Goal: Task Accomplishment & Management: Use online tool/utility

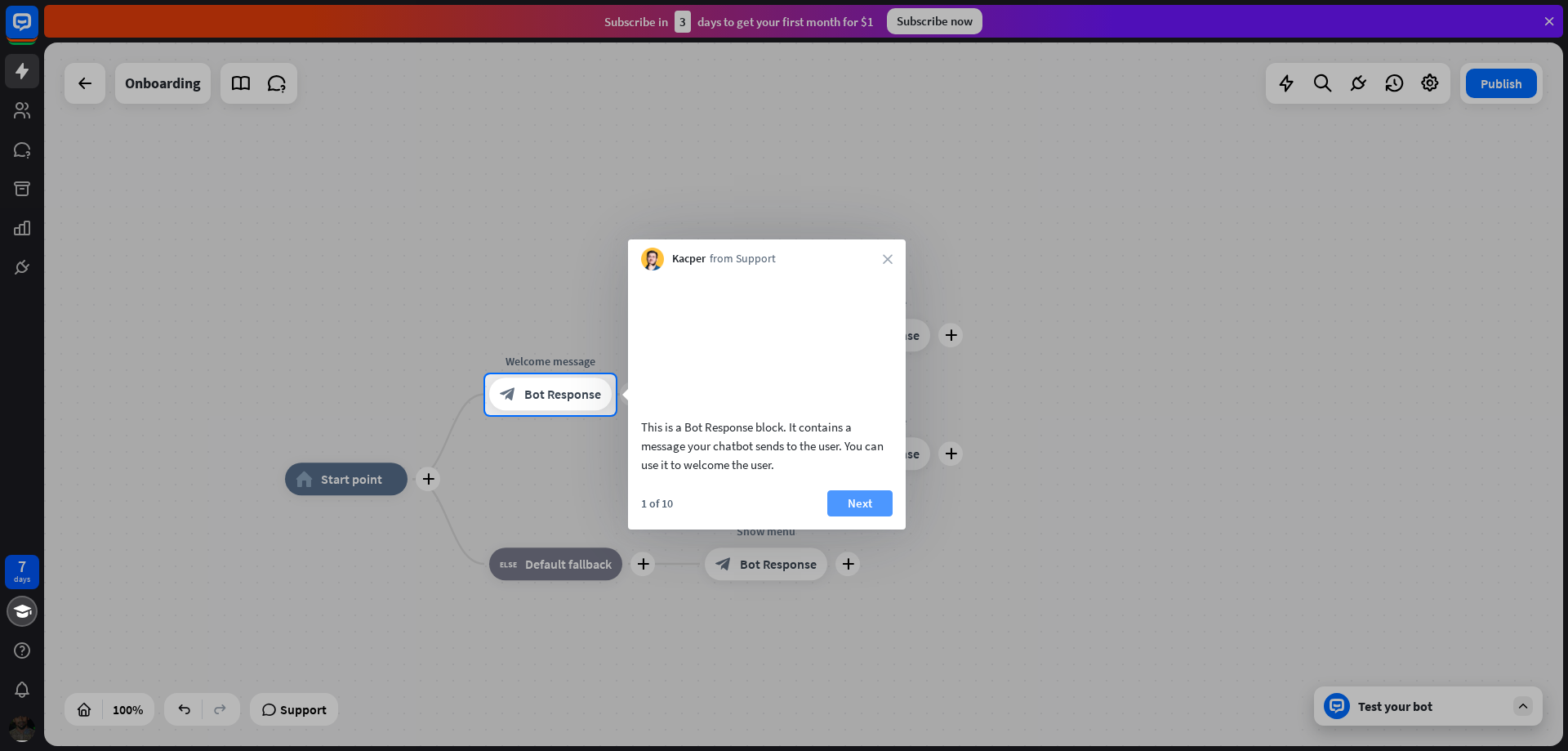
click at [865, 517] on button "Next" at bounding box center [860, 503] width 66 height 26
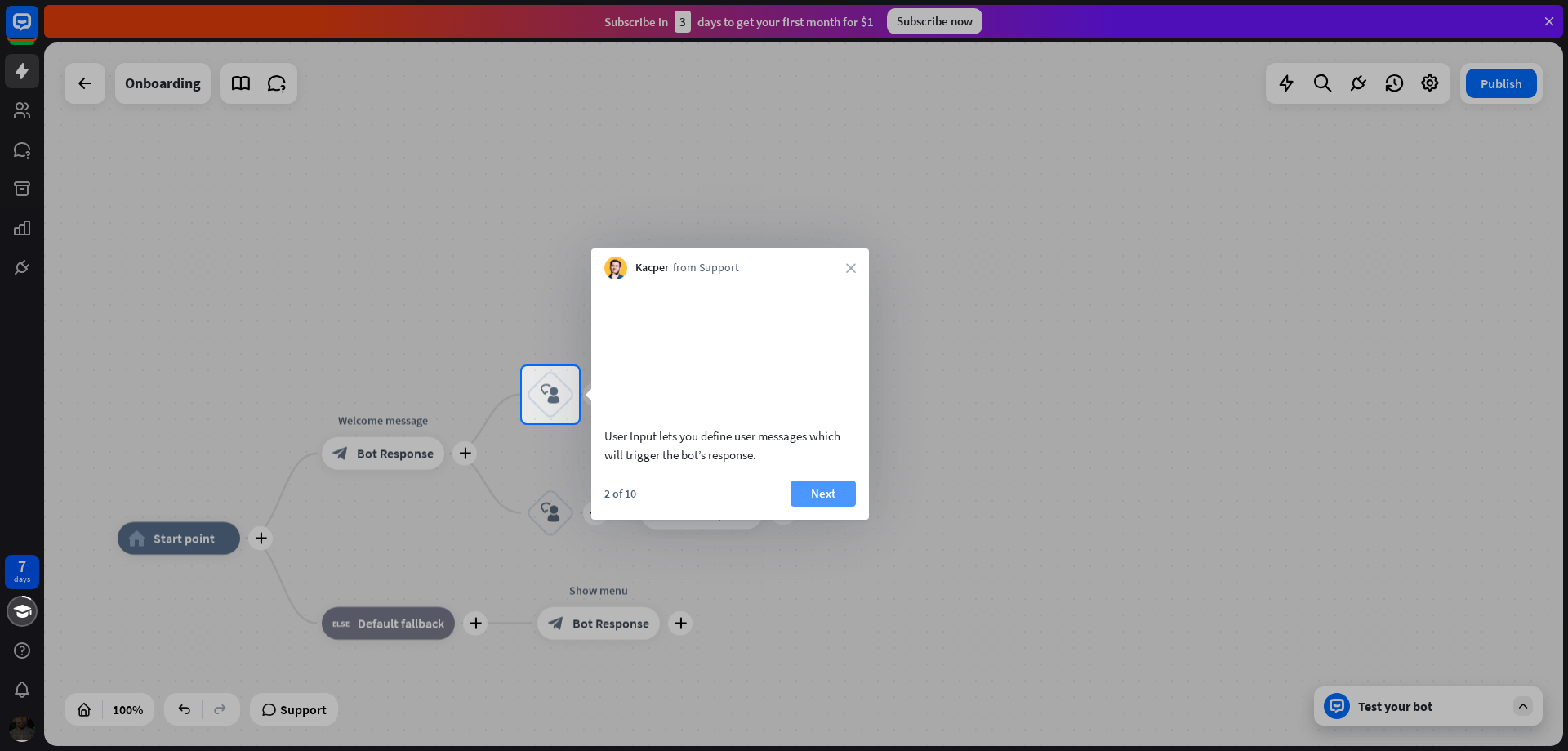
click at [837, 506] on button "Next" at bounding box center [823, 493] width 66 height 26
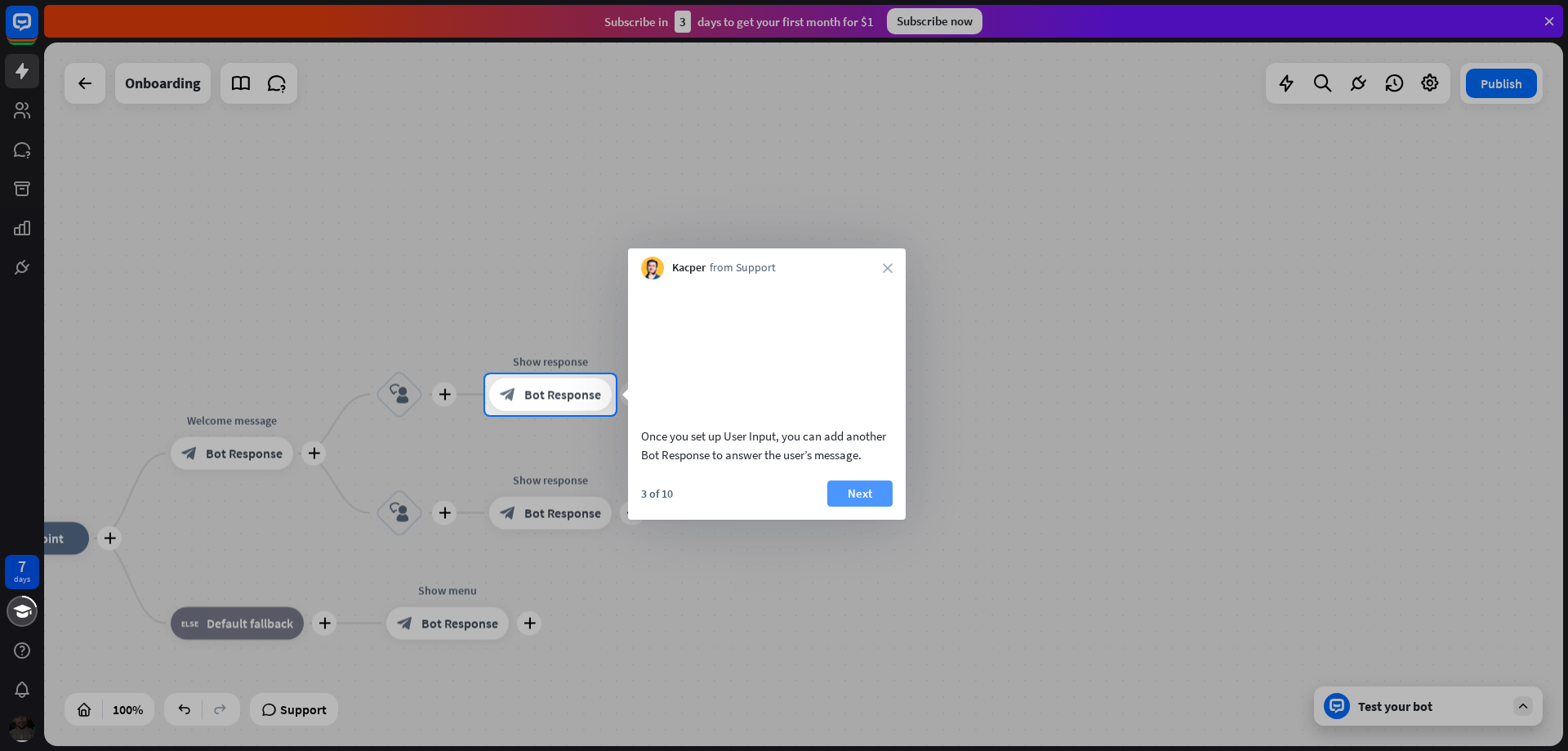
click at [849, 506] on button "Next" at bounding box center [860, 493] width 66 height 26
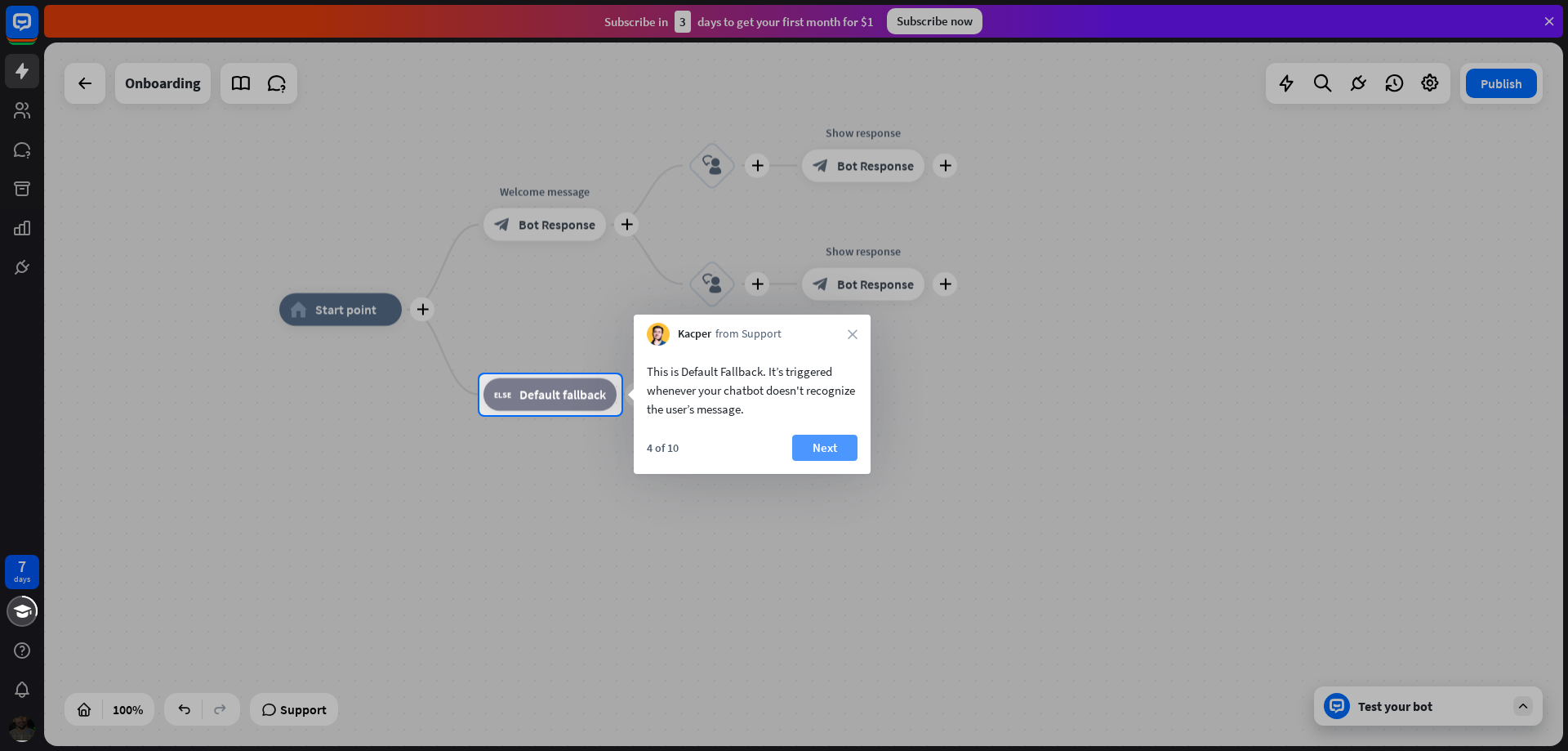
click at [830, 457] on button "Next" at bounding box center [825, 447] width 66 height 26
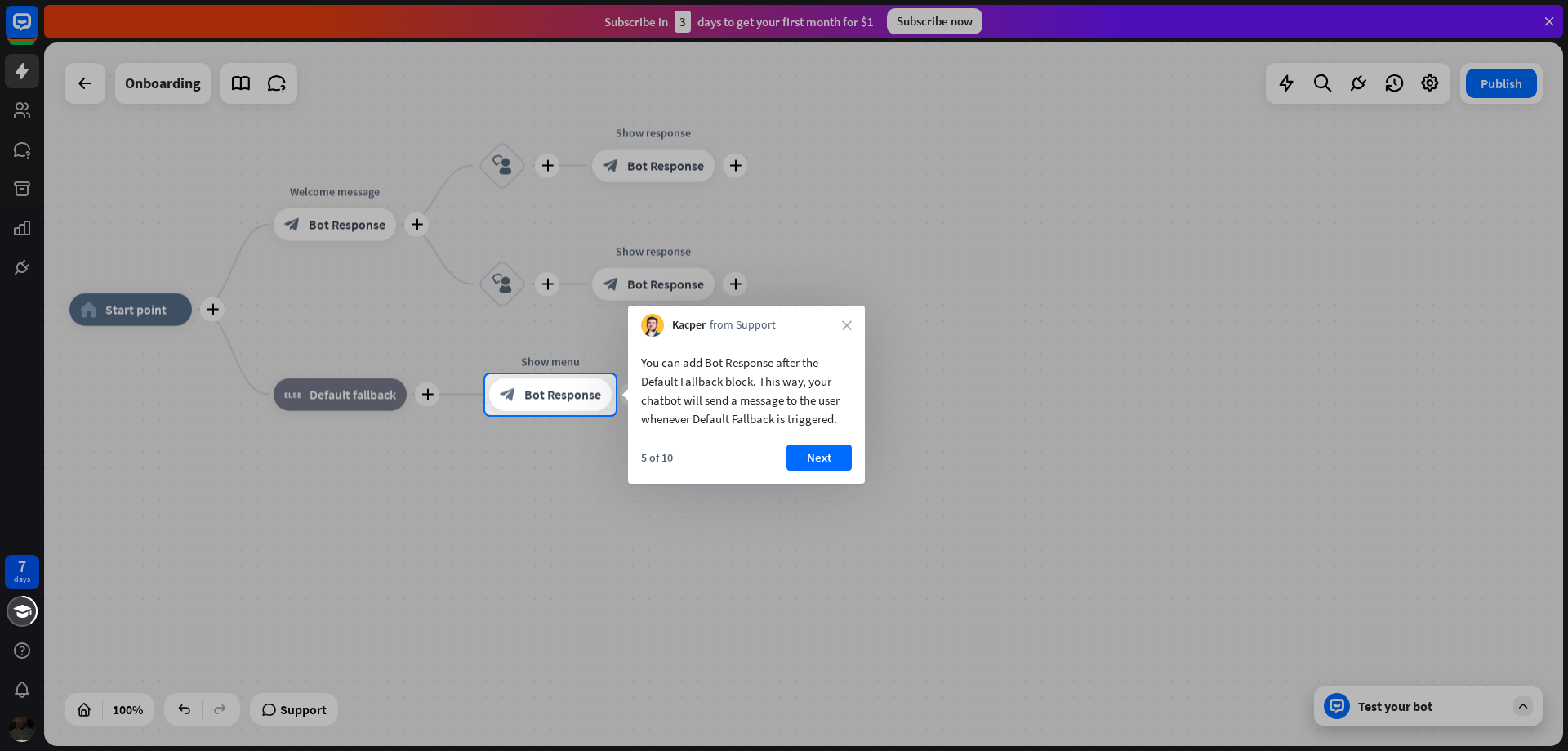
click at [833, 455] on button "Next" at bounding box center [819, 458] width 66 height 26
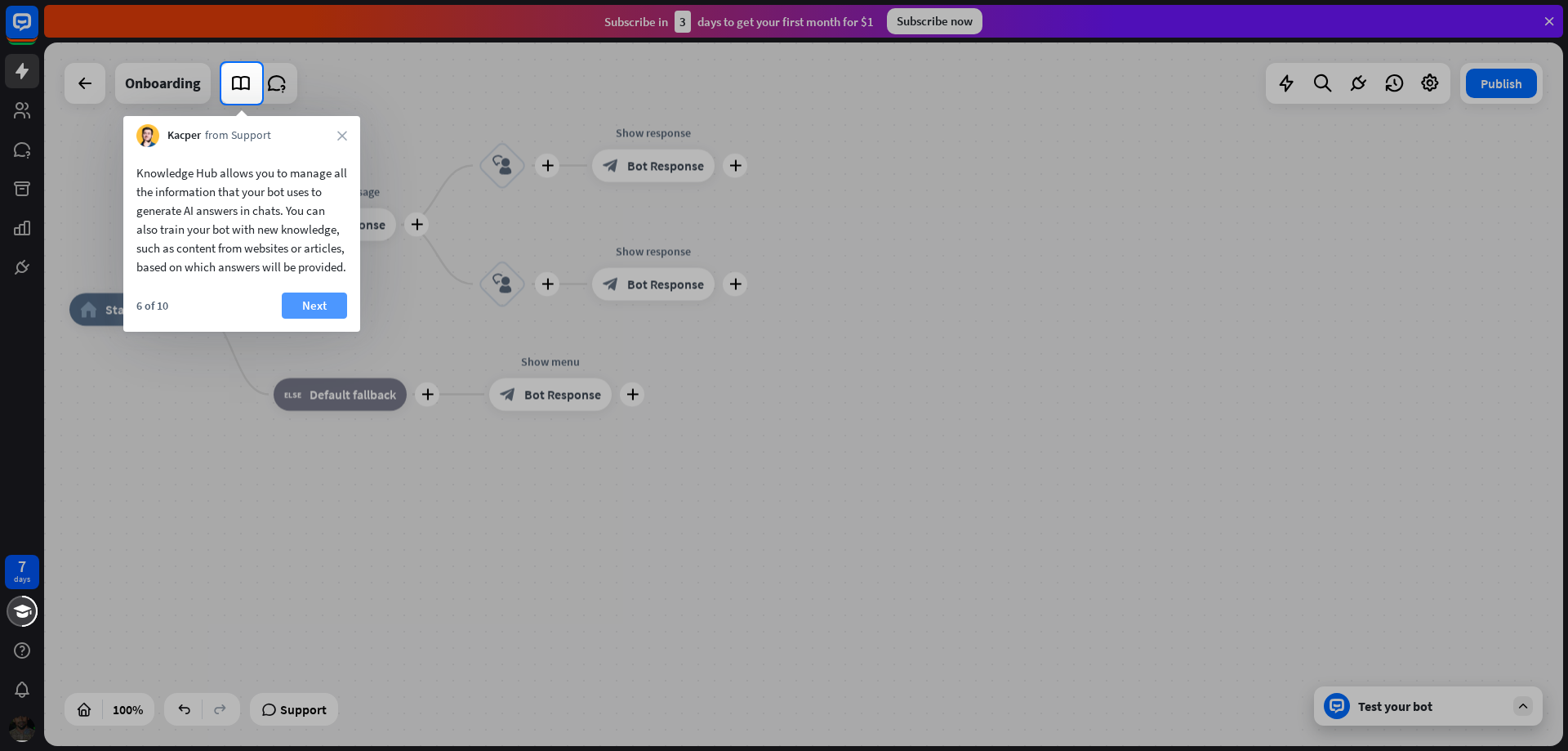
click at [309, 319] on button "Next" at bounding box center [315, 306] width 66 height 26
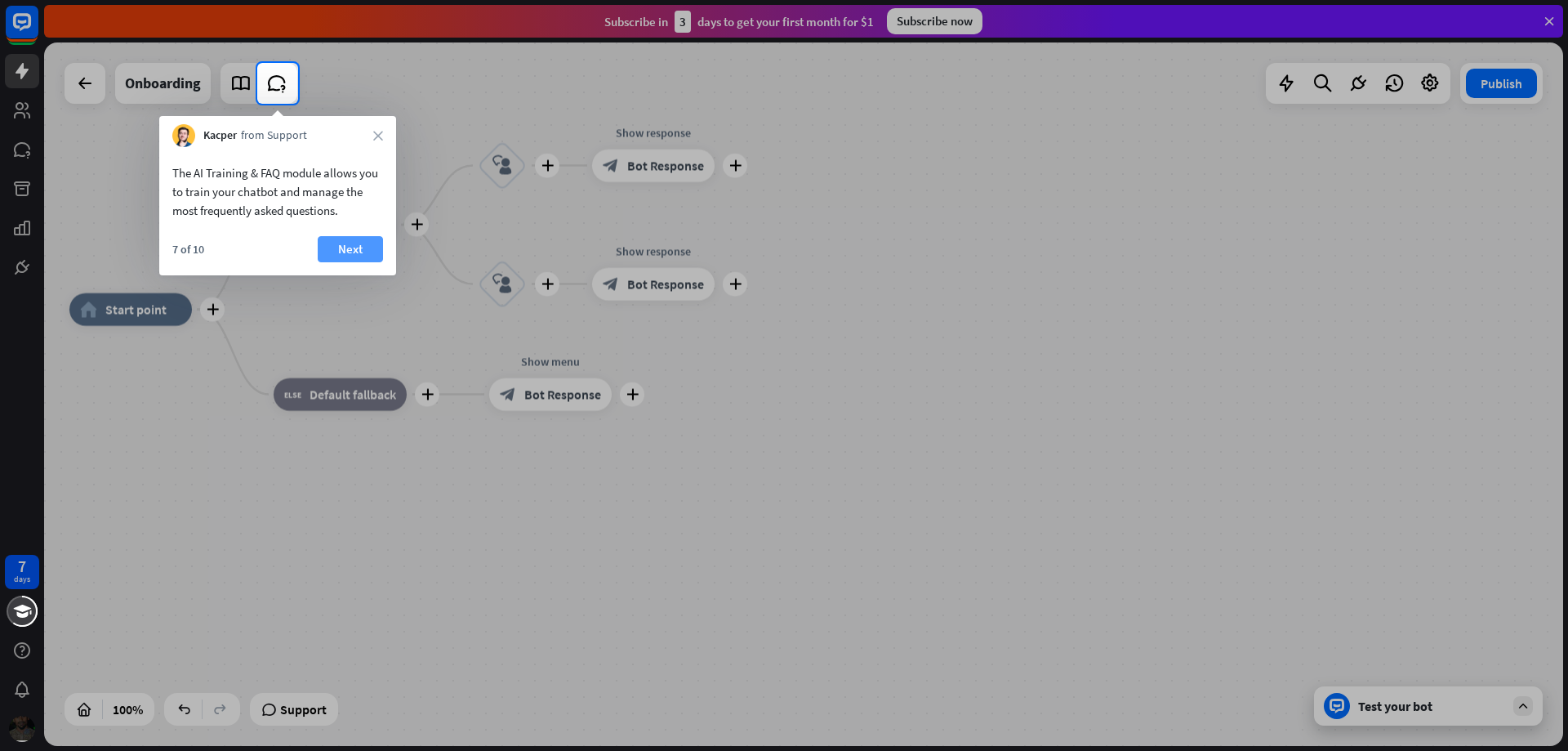
click at [352, 244] on button "Next" at bounding box center [351, 249] width 66 height 26
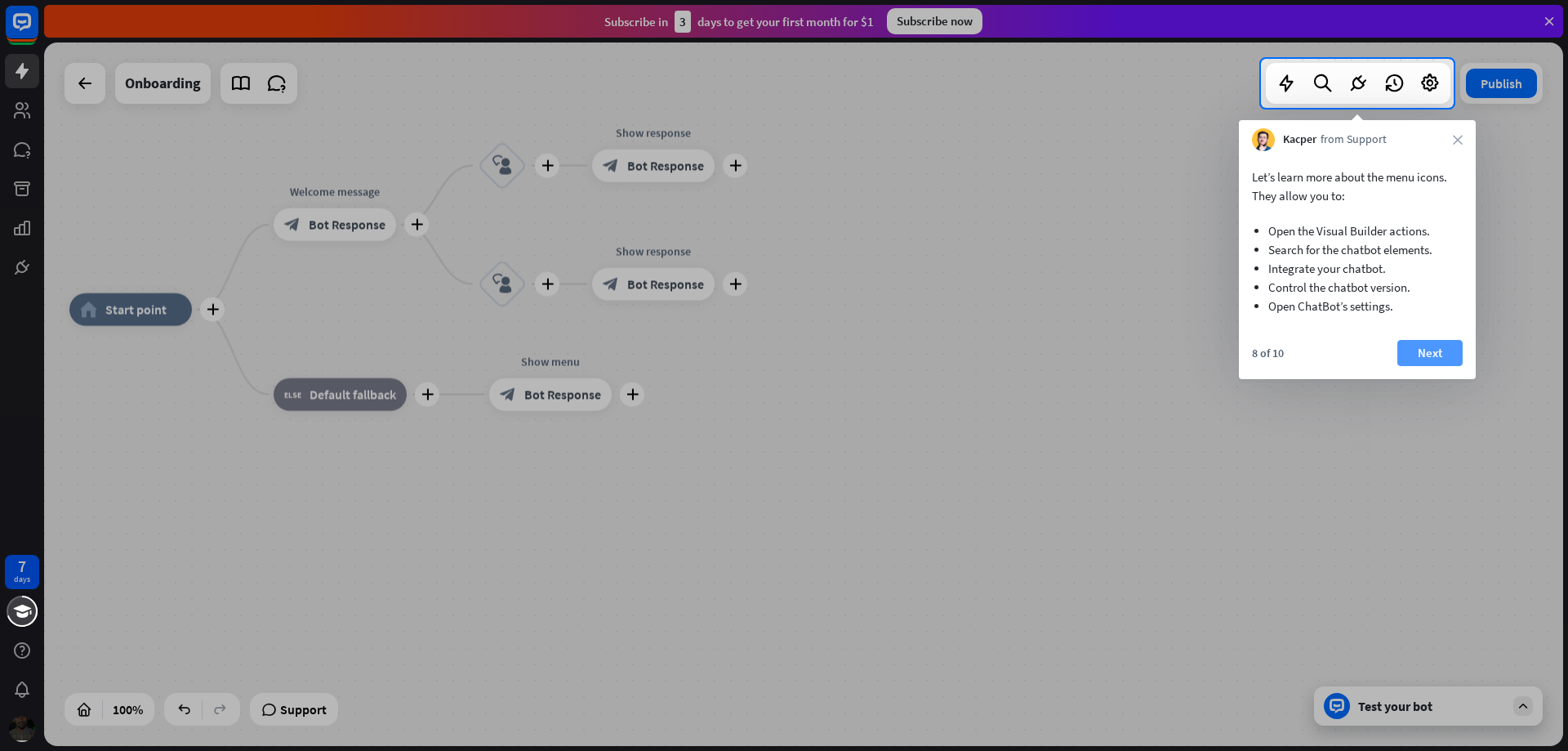
click at [1414, 352] on button "Next" at bounding box center [1430, 353] width 66 height 26
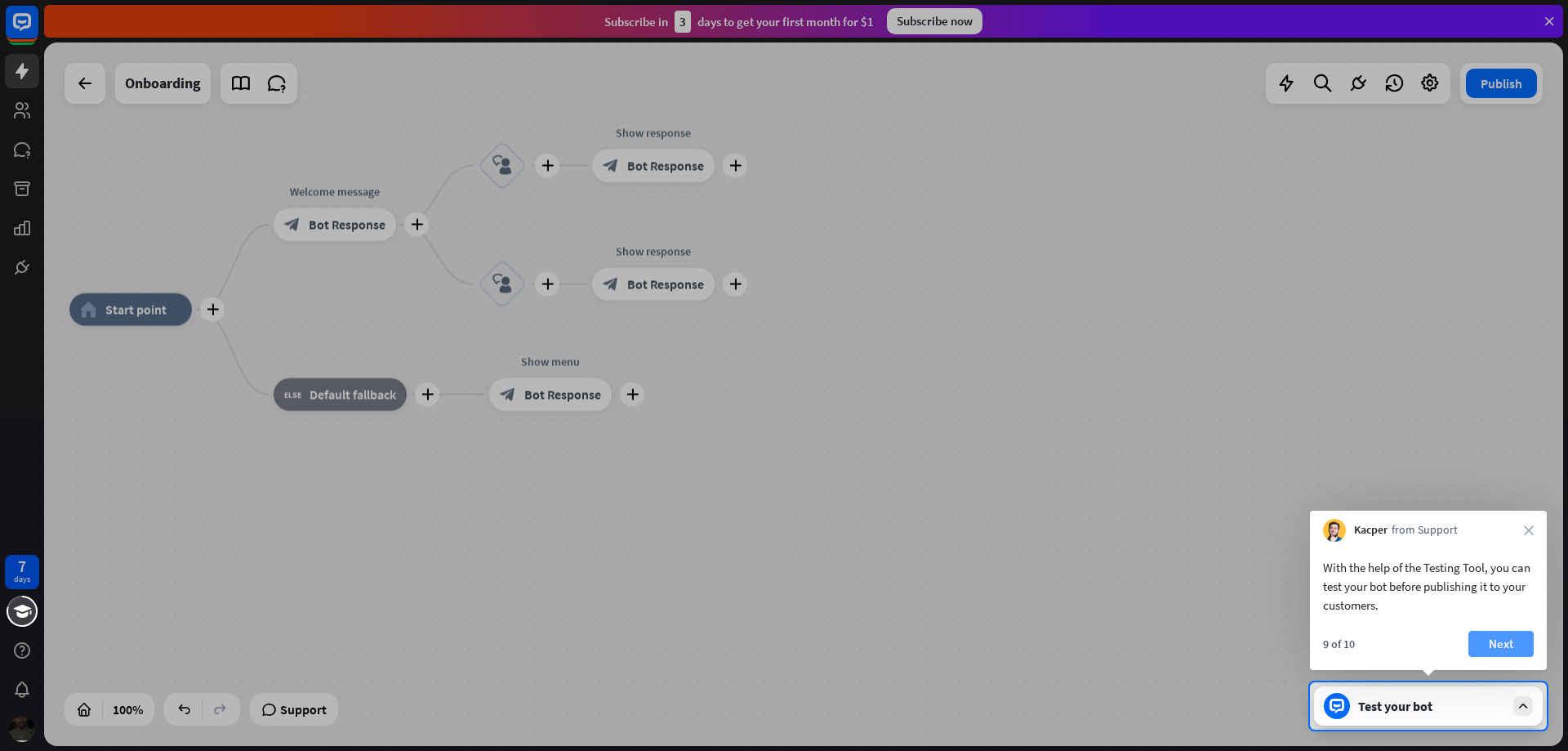
click at [1508, 638] on button "Next" at bounding box center [1501, 644] width 66 height 26
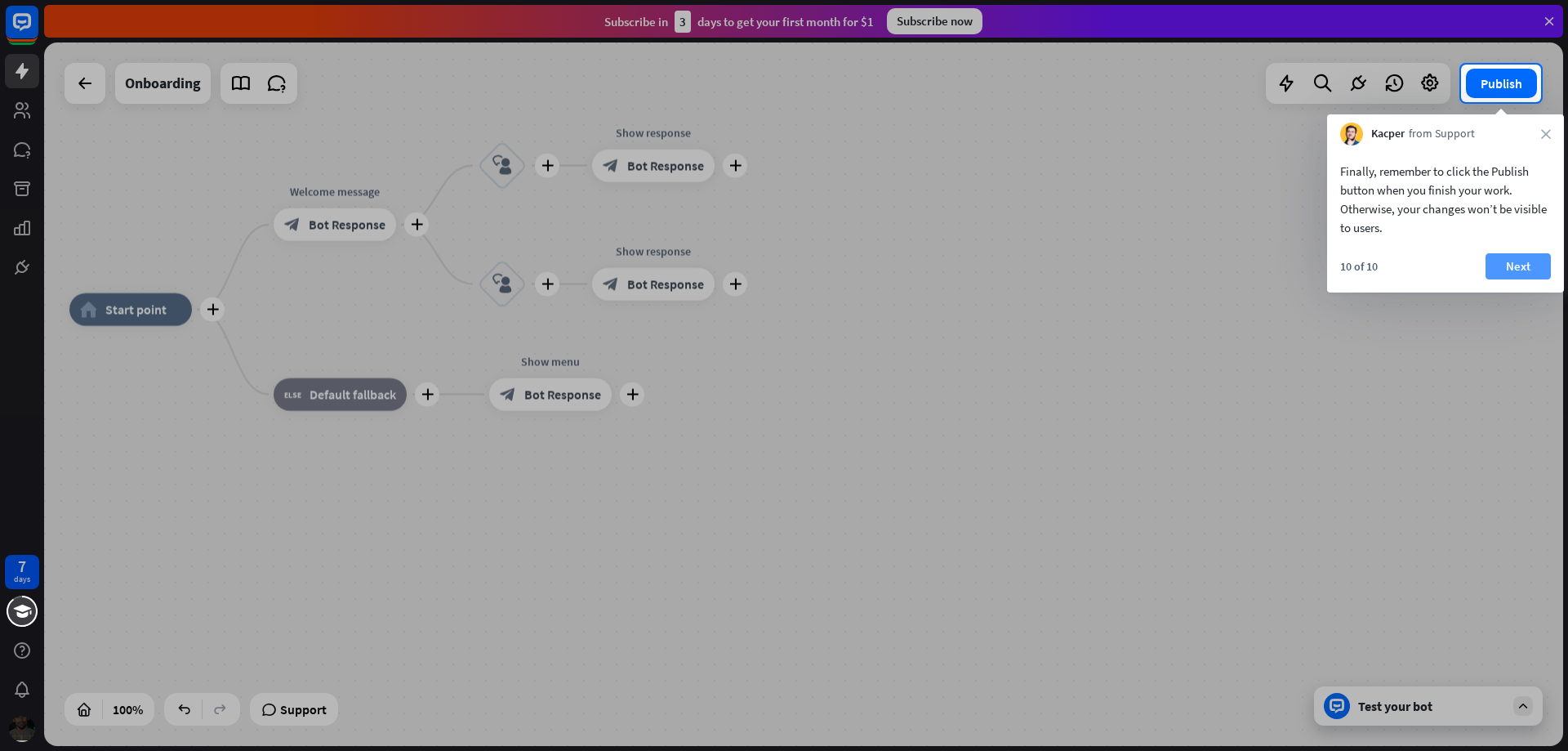
click at [1536, 271] on button "Next" at bounding box center [1518, 266] width 66 height 26
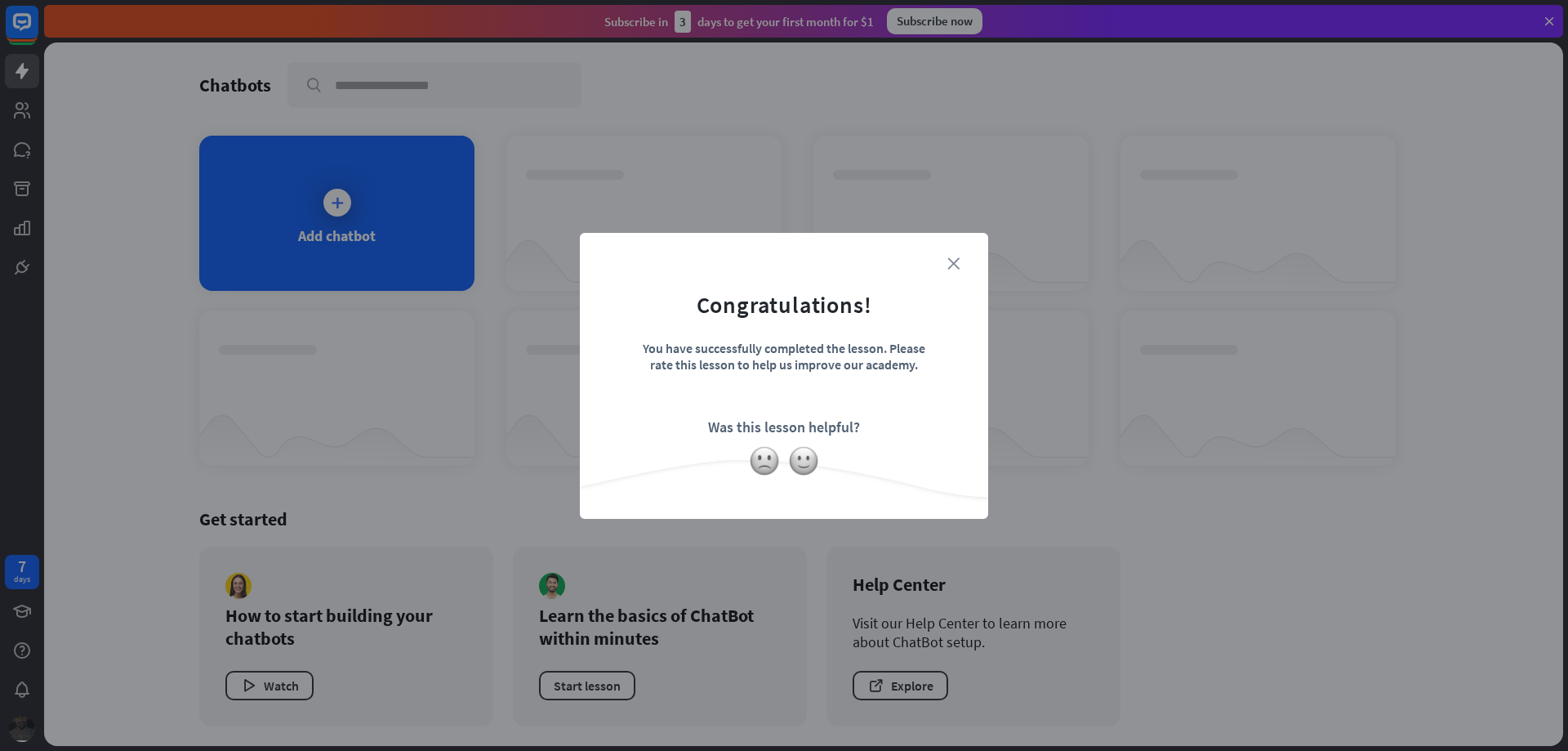
click at [953, 263] on icon "close" at bounding box center [953, 263] width 12 height 12
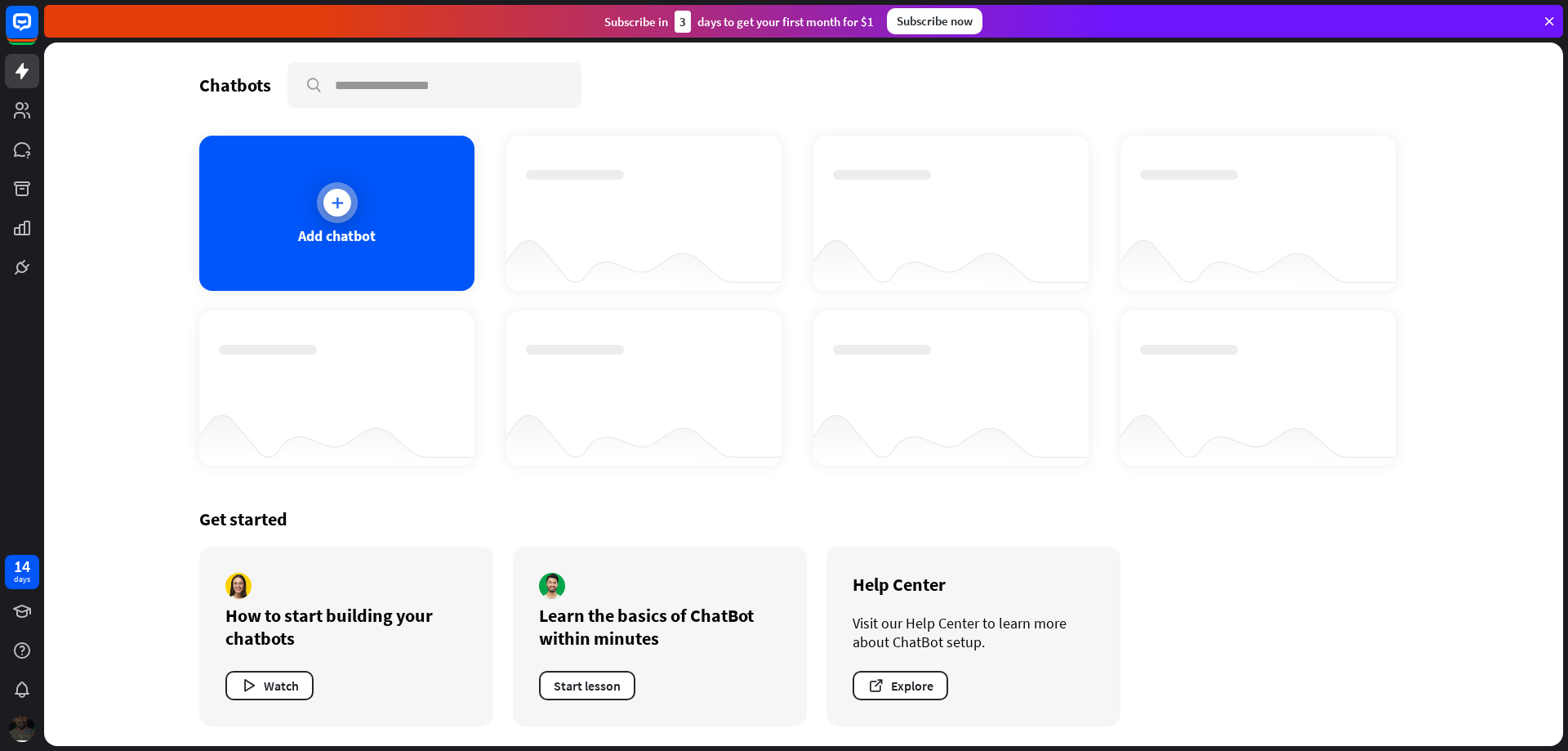
click at [336, 202] on icon at bounding box center [336, 202] width 16 height 16
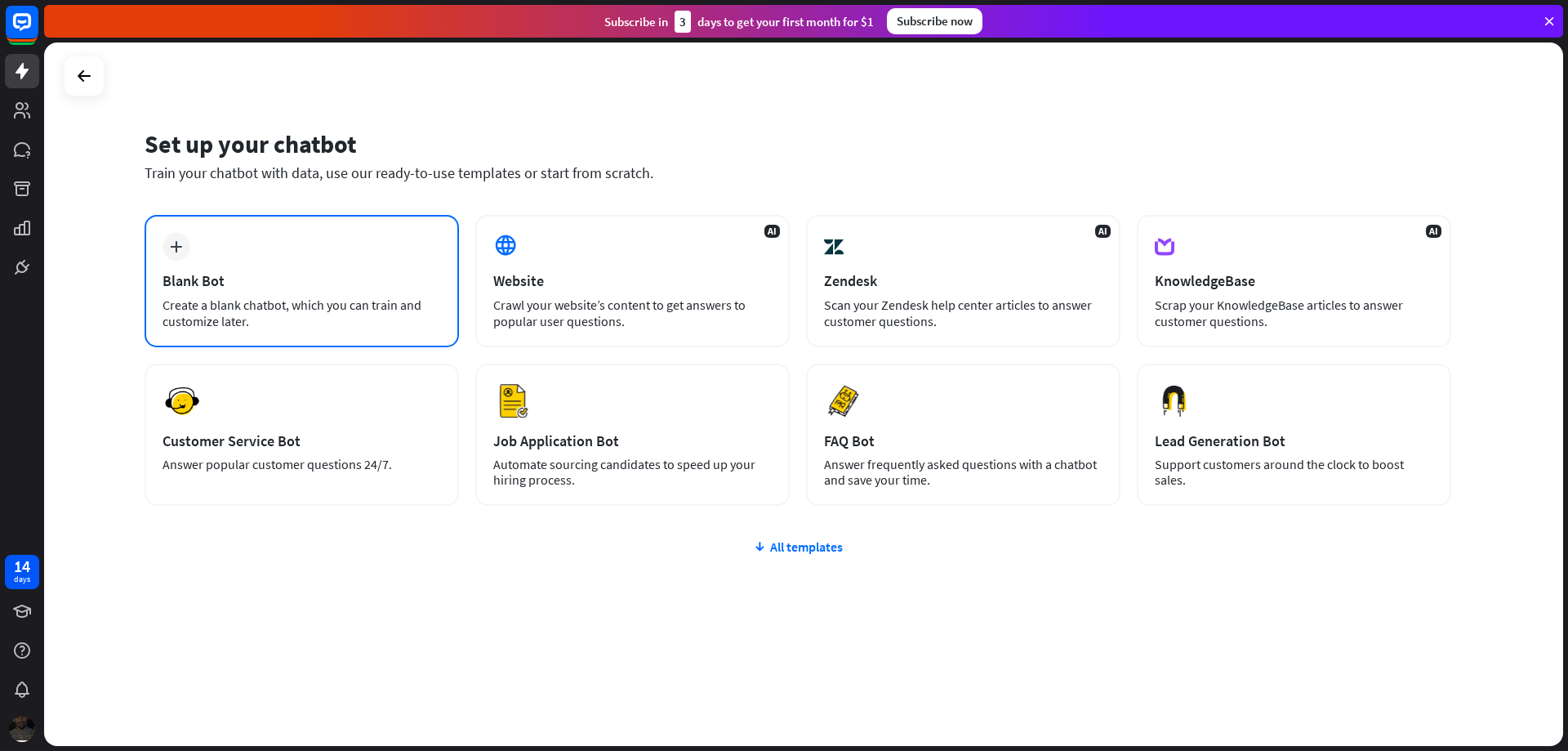
click at [261, 271] on div "Blank Bot" at bounding box center [301, 280] width 278 height 19
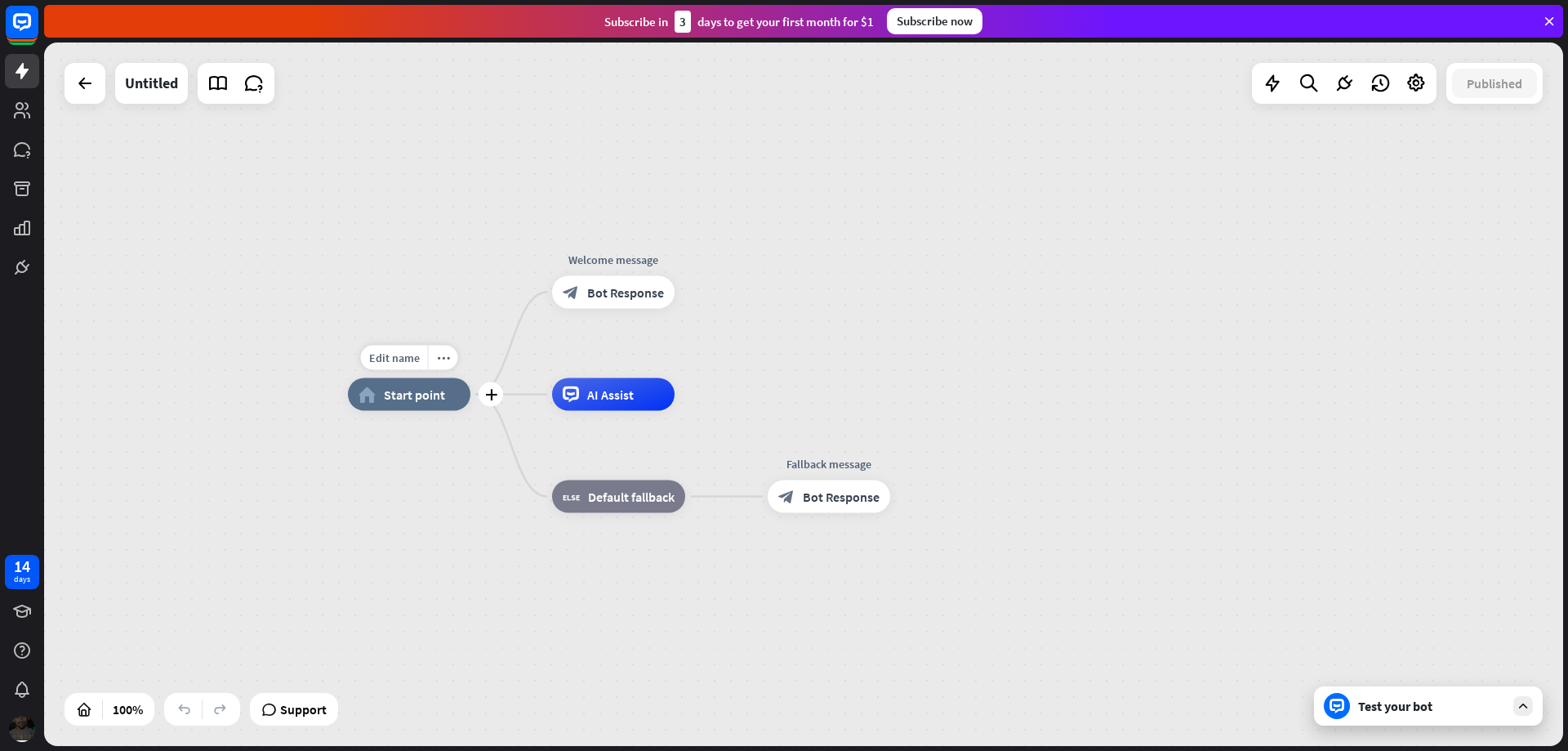
click at [412, 403] on div "home_2 Start point" at bounding box center [409, 394] width 123 height 33
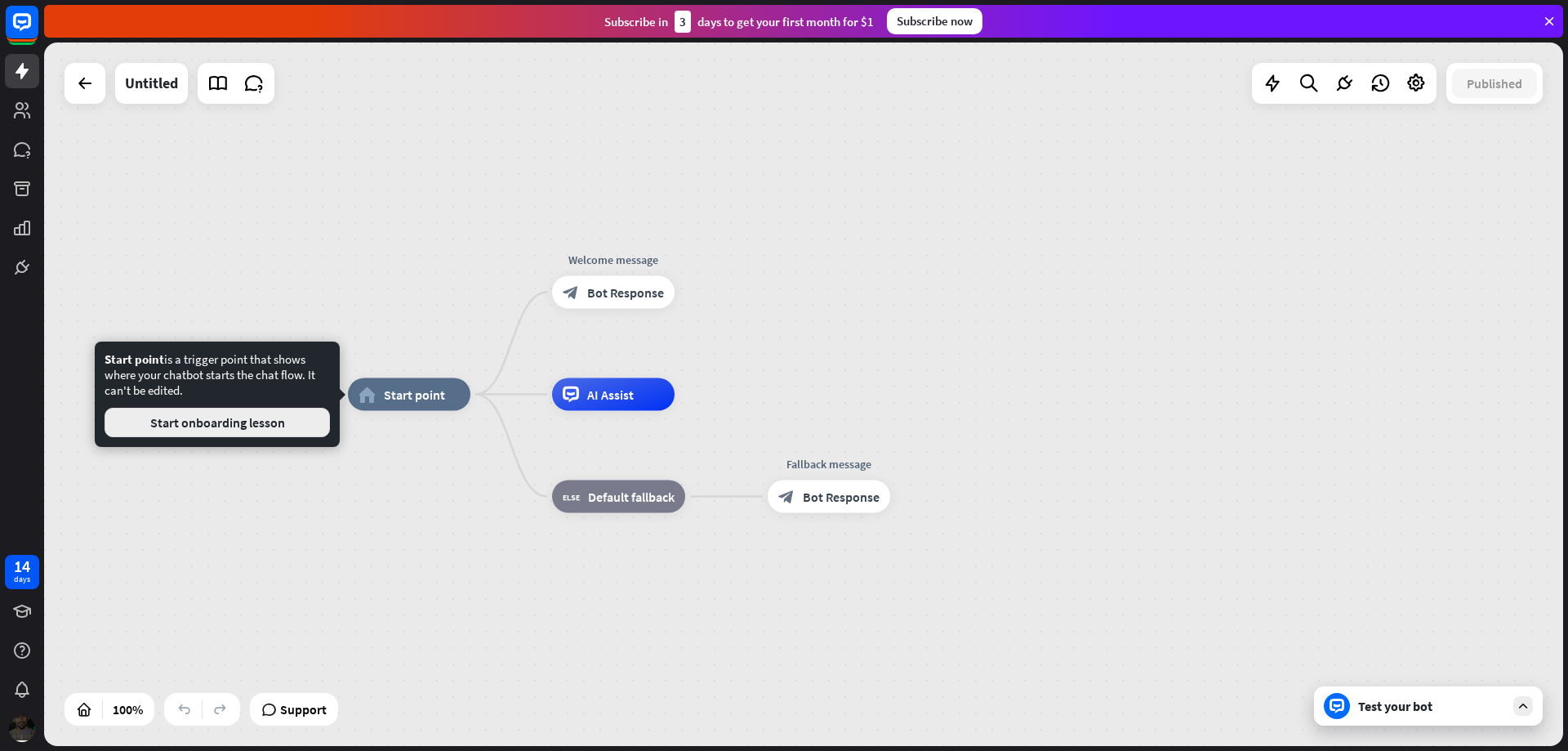
click at [234, 425] on button "Start onboarding lesson" at bounding box center [217, 422] width 225 height 29
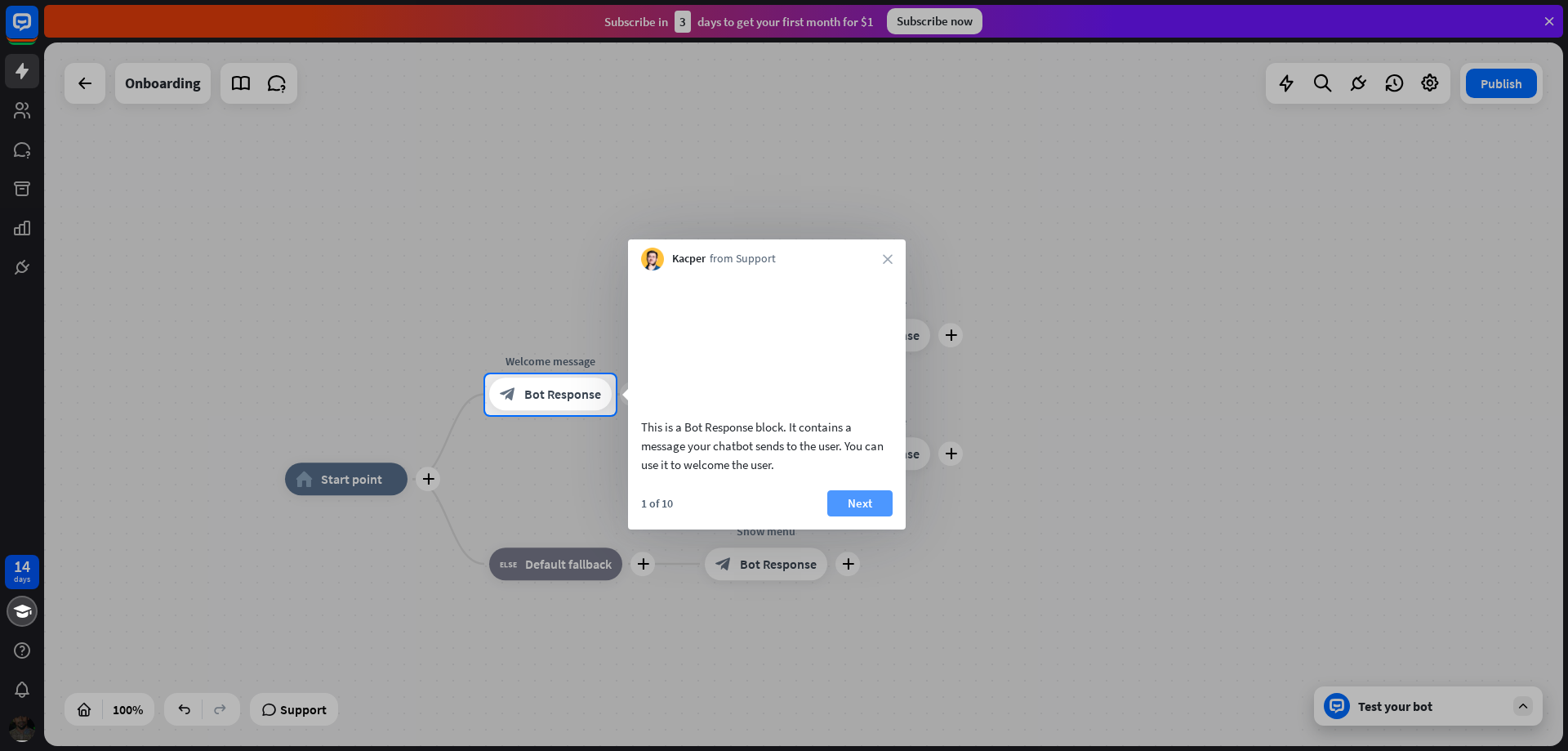
click at [849, 517] on button "Next" at bounding box center [860, 503] width 66 height 26
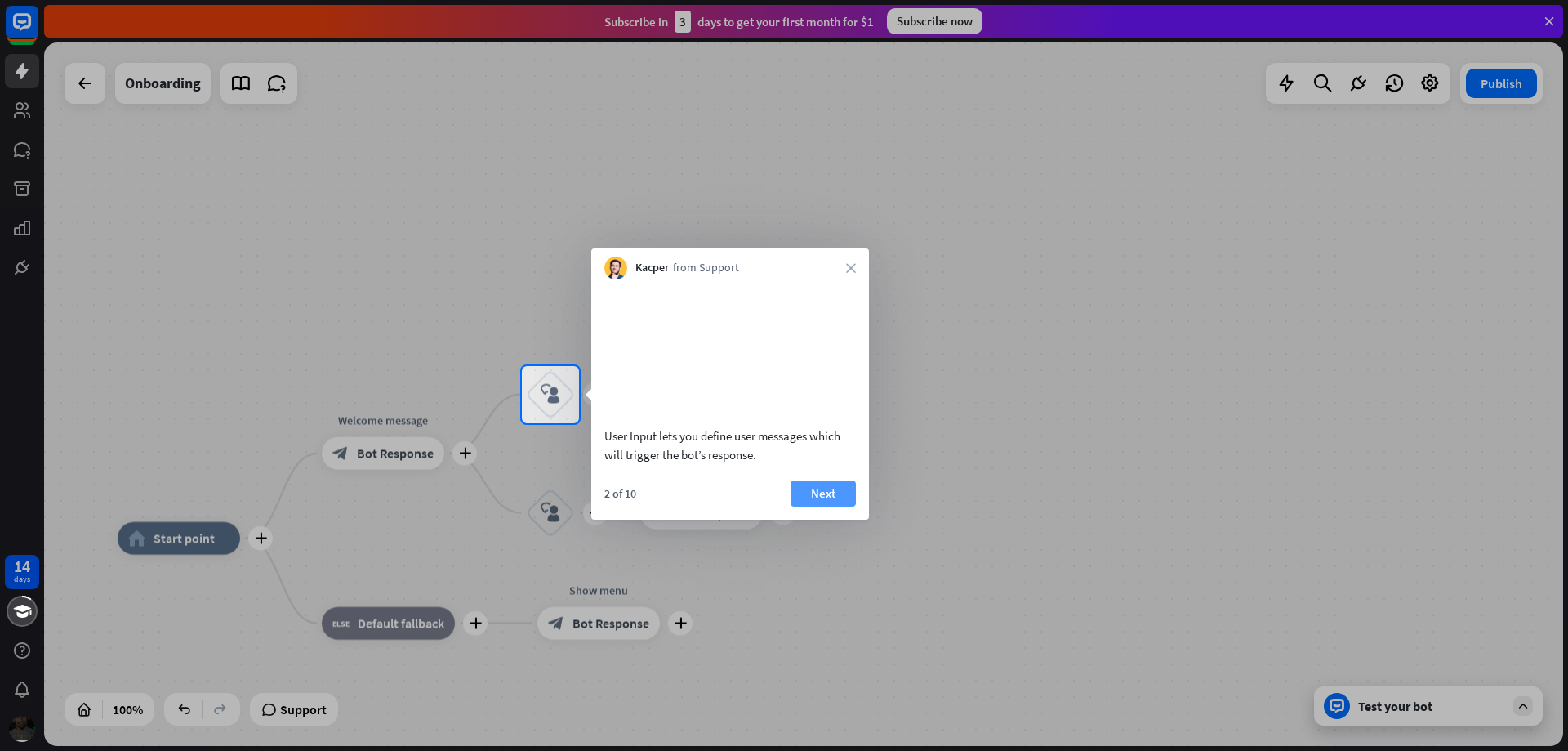
click at [853, 506] on button "Next" at bounding box center [823, 493] width 66 height 26
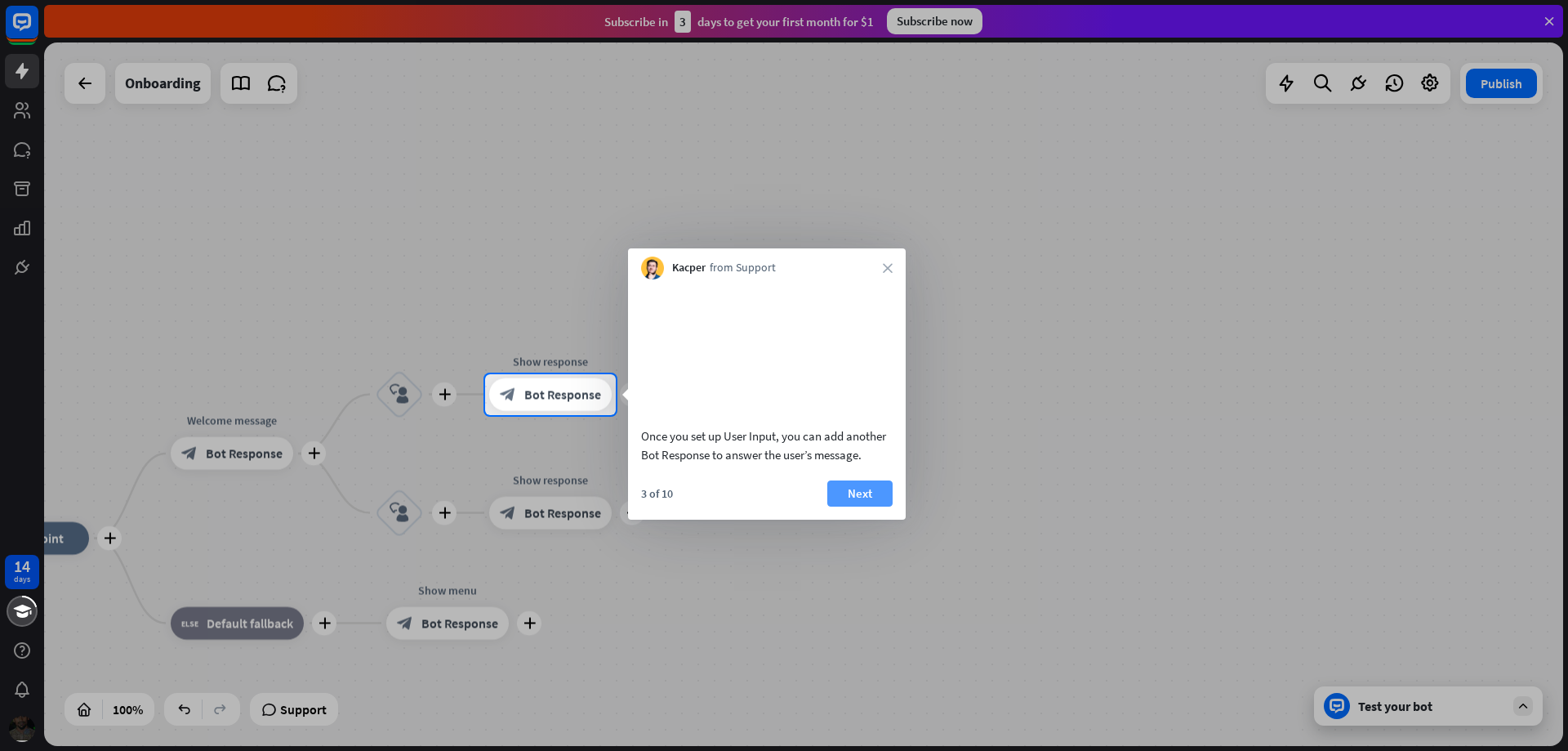
click at [882, 506] on button "Next" at bounding box center [860, 493] width 66 height 26
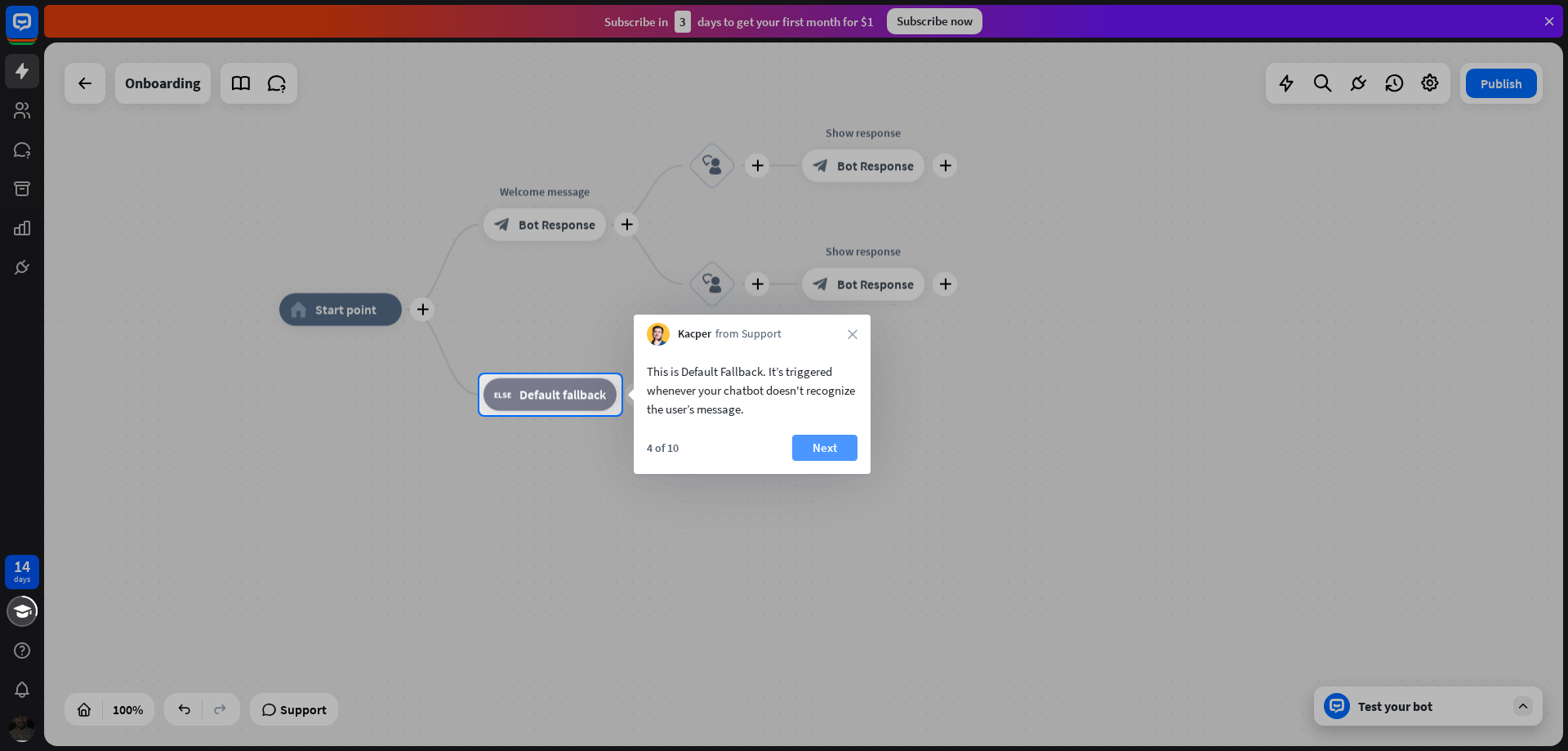
click at [853, 442] on button "Next" at bounding box center [825, 447] width 66 height 26
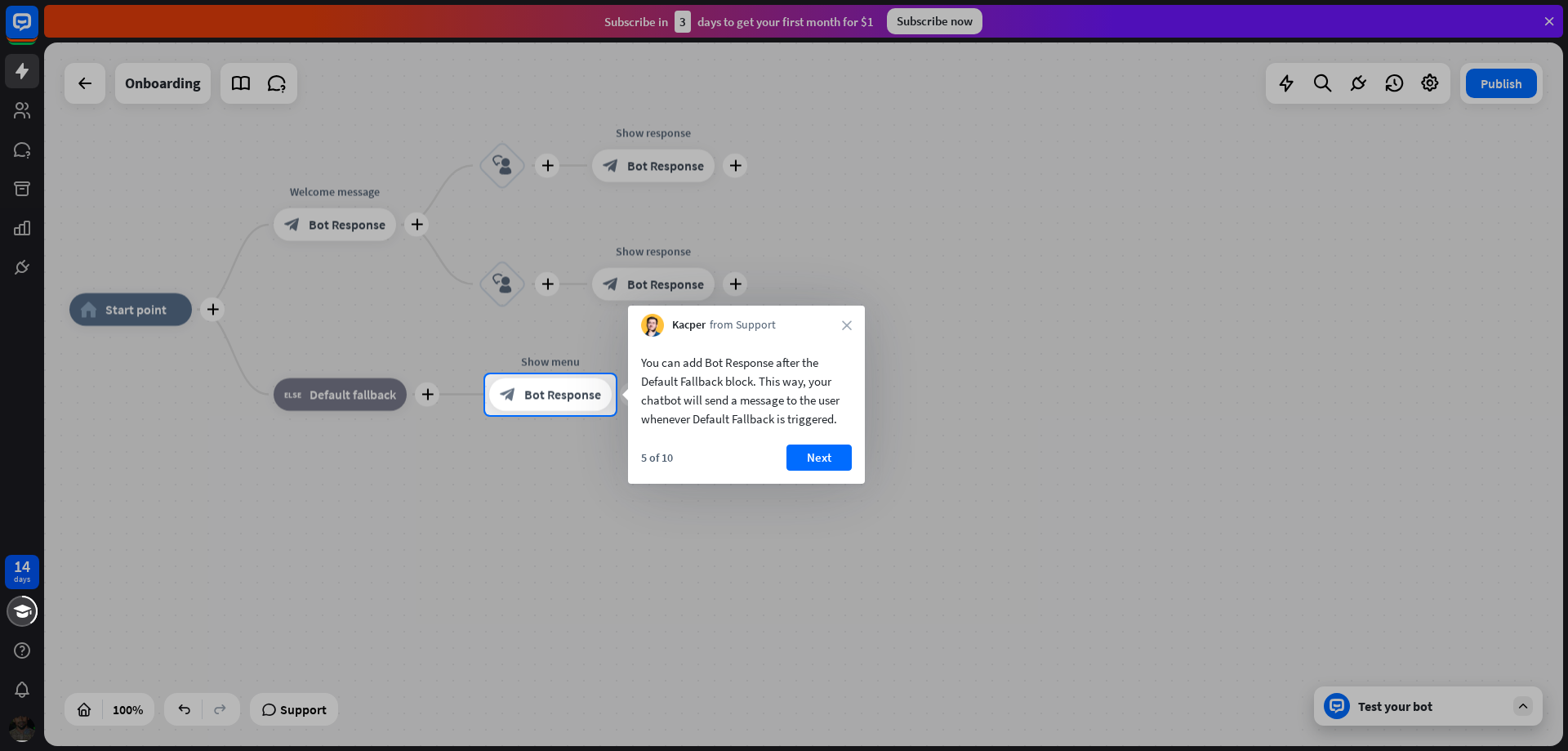
click at [846, 443] on div "You can add Bot Response after the Default Fallback block. This way, your chatb…" at bounding box center [746, 410] width 237 height 147
click at [834, 451] on button "Next" at bounding box center [819, 458] width 66 height 26
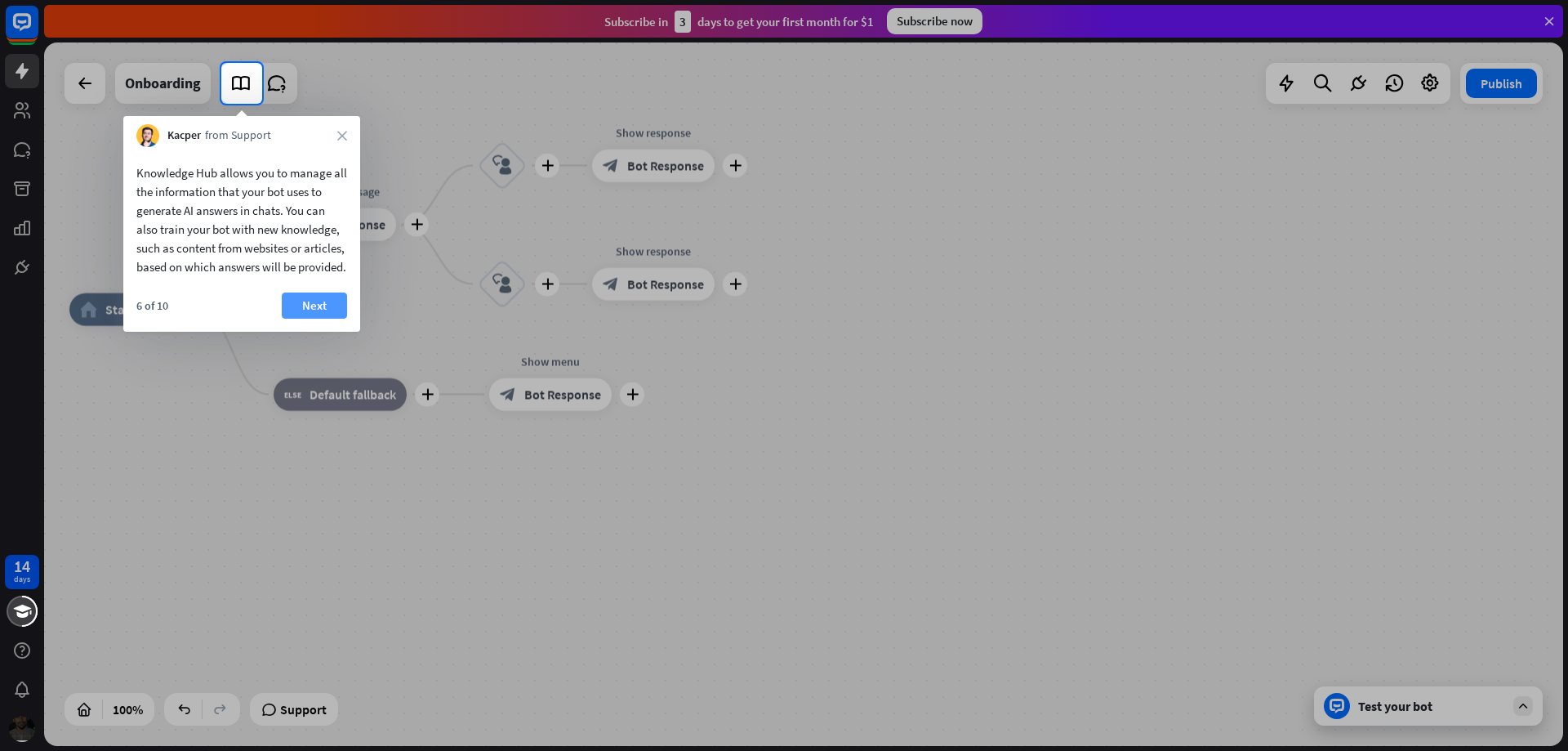
click at [312, 317] on button "Next" at bounding box center [315, 306] width 66 height 26
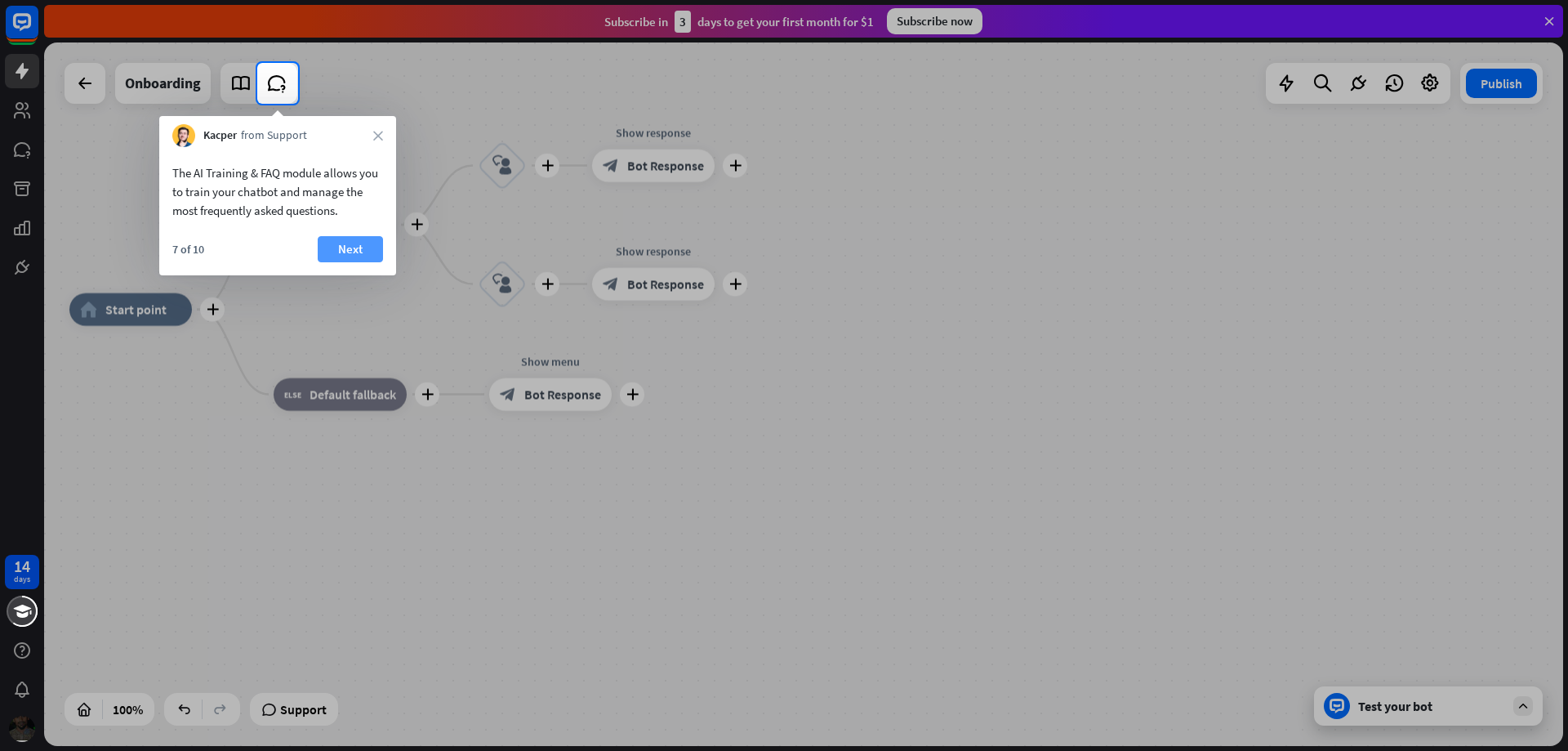
click at [355, 237] on button "Next" at bounding box center [351, 249] width 66 height 26
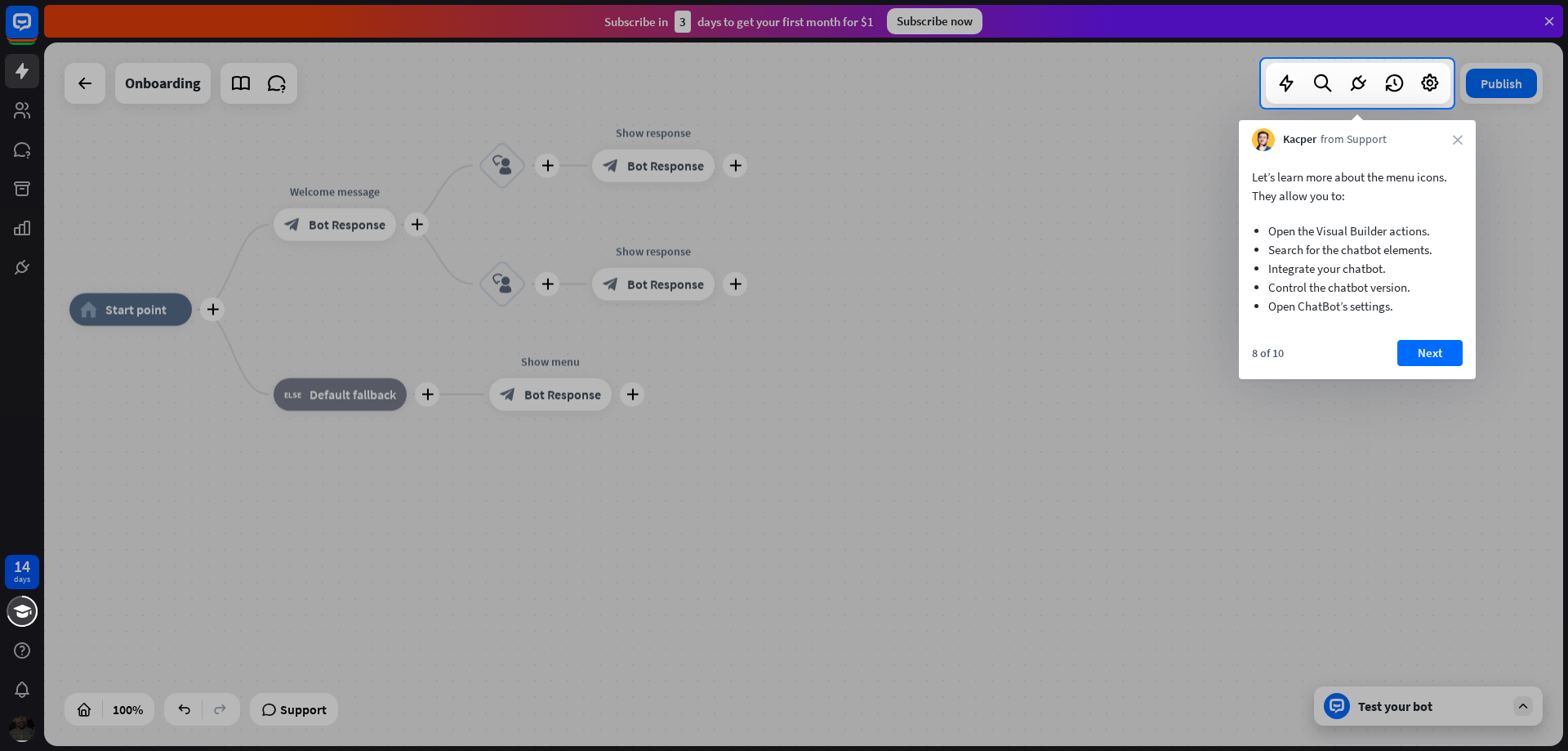
click at [1436, 353] on button "Next" at bounding box center [1430, 353] width 66 height 26
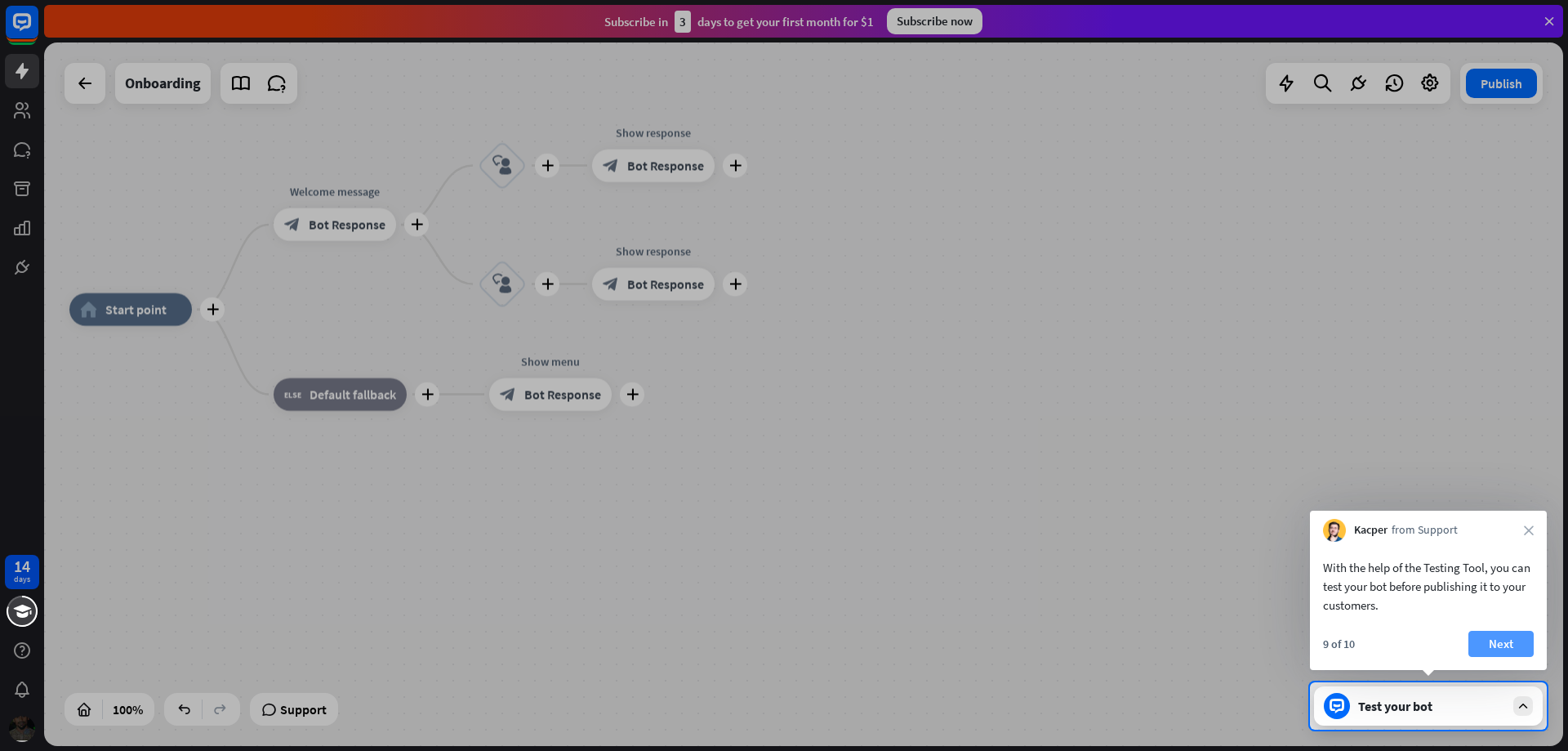
click at [1499, 648] on button "Next" at bounding box center [1501, 644] width 66 height 26
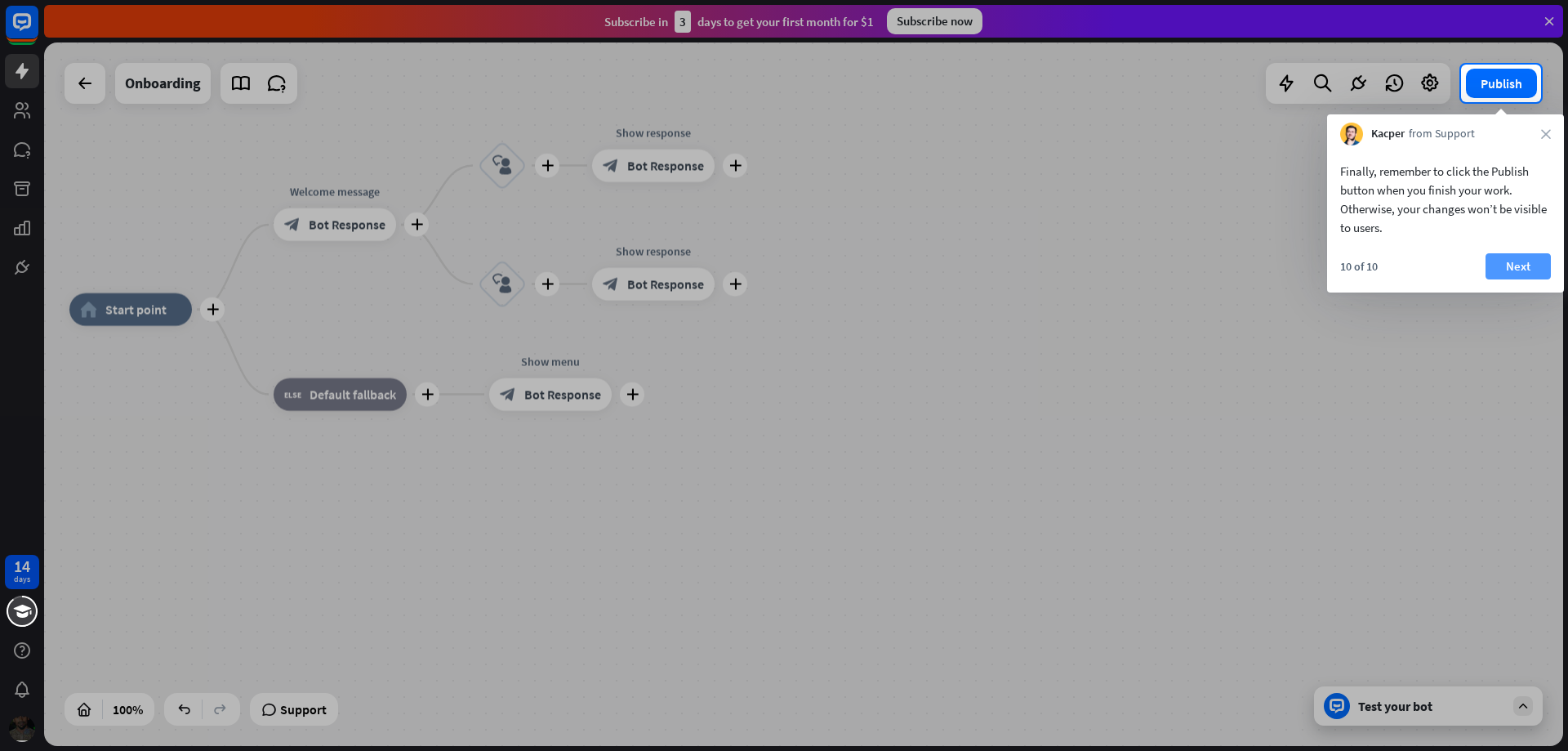
click at [1538, 271] on button "Next" at bounding box center [1518, 266] width 66 height 26
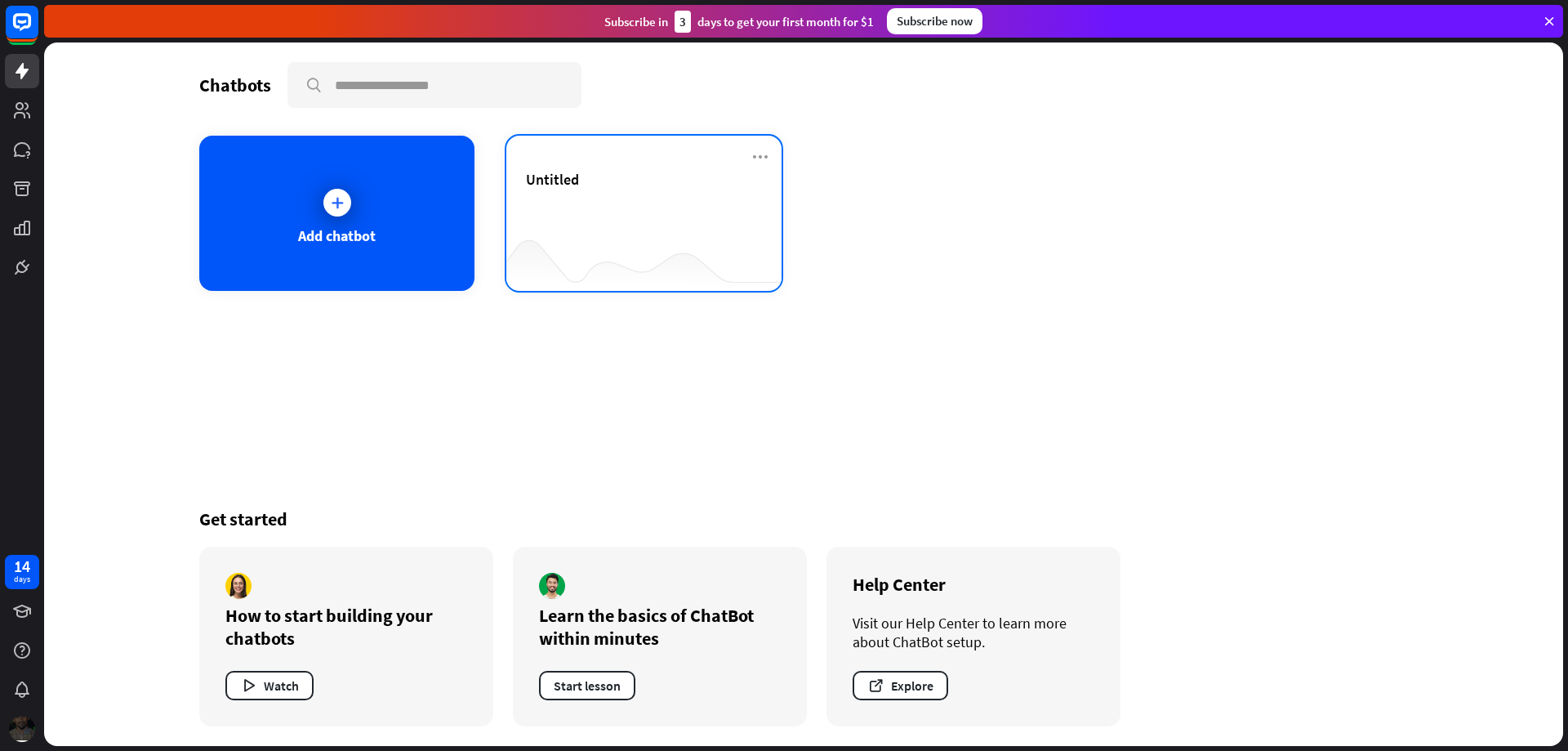
click at [702, 200] on div "Untitled" at bounding box center [644, 198] width 236 height 57
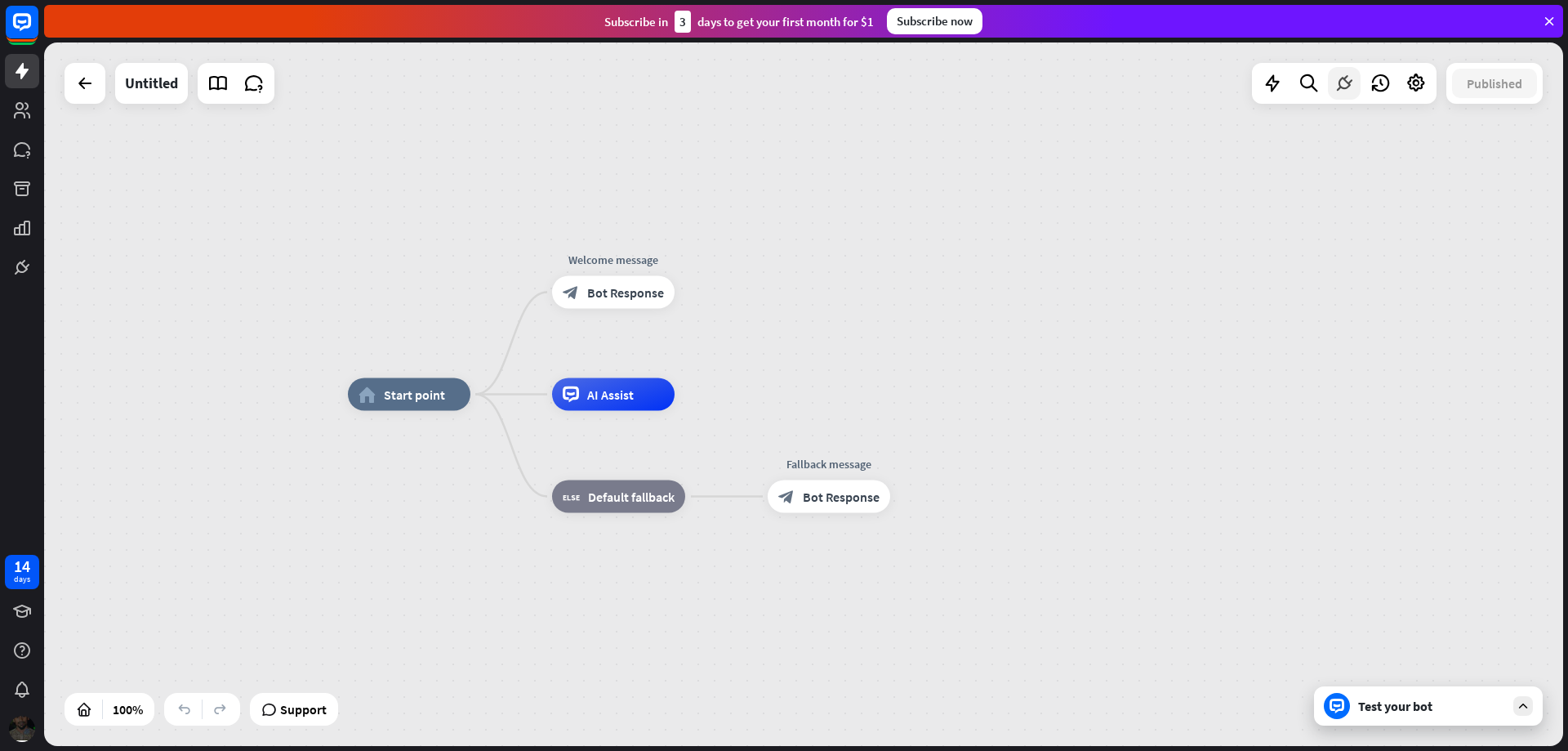
click at [1345, 92] on icon at bounding box center [1344, 83] width 22 height 22
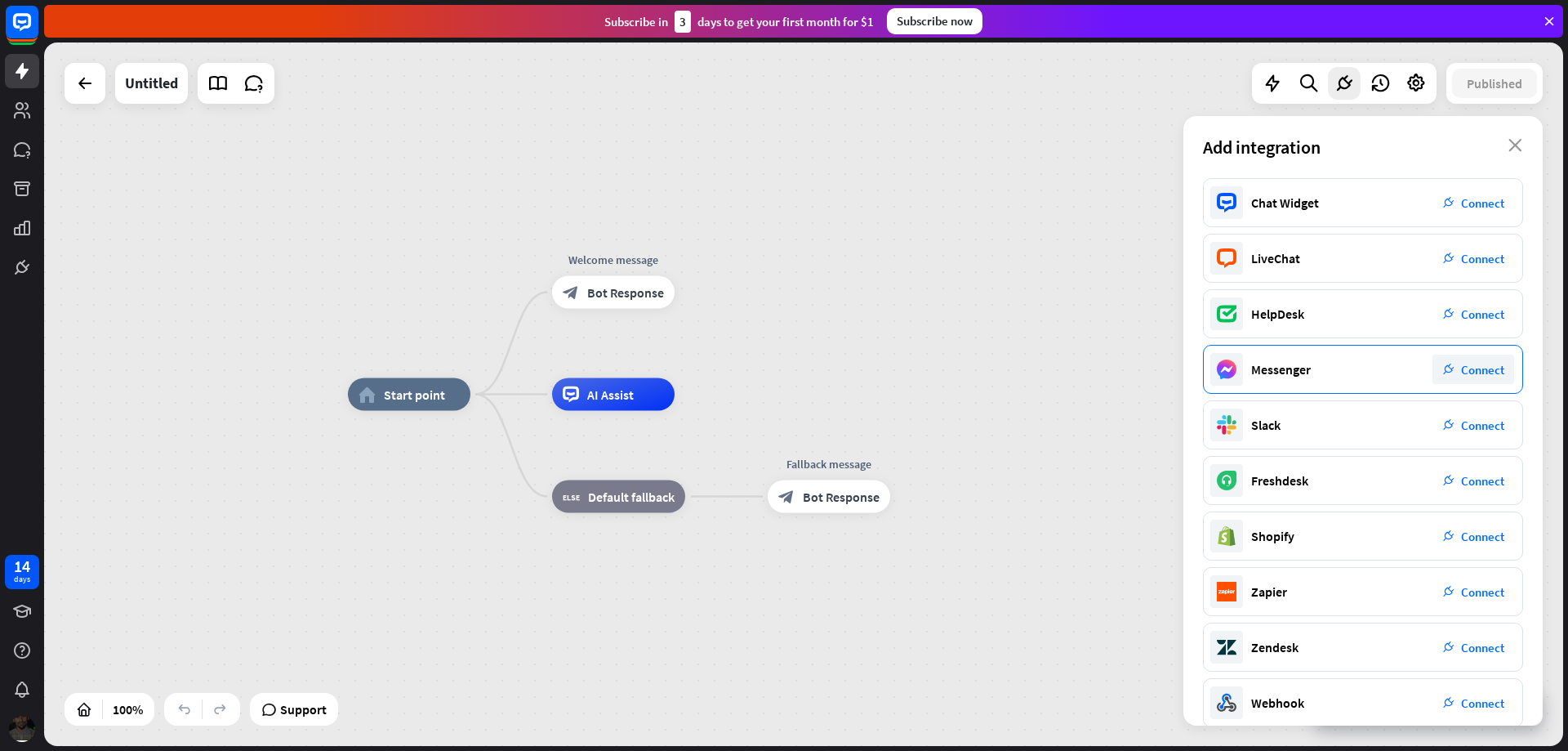
click at [1509, 369] on div "plug_integration Connect" at bounding box center [1472, 368] width 82 height 29
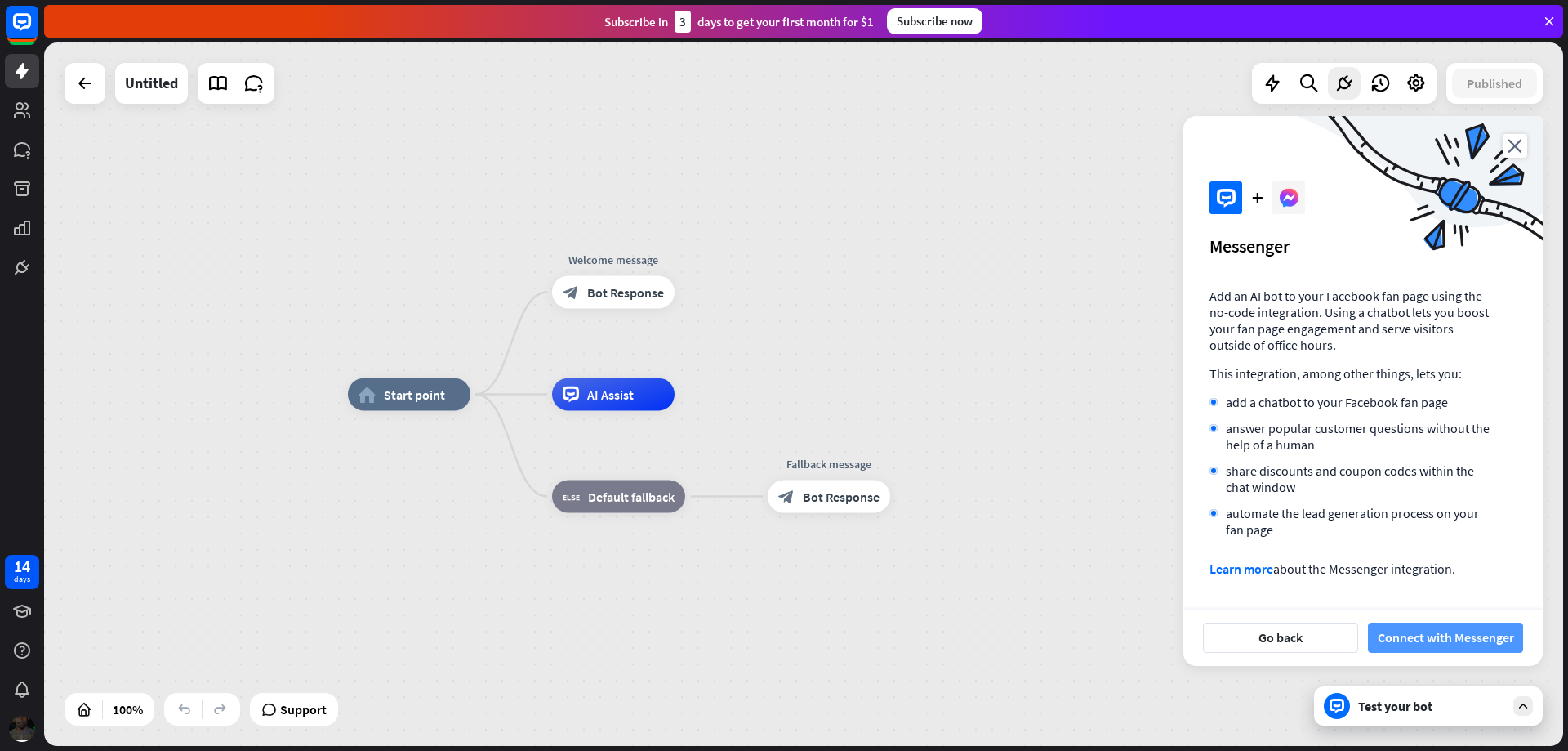
click at [1426, 637] on button "Connect with Messenger" at bounding box center [1445, 638] width 156 height 30
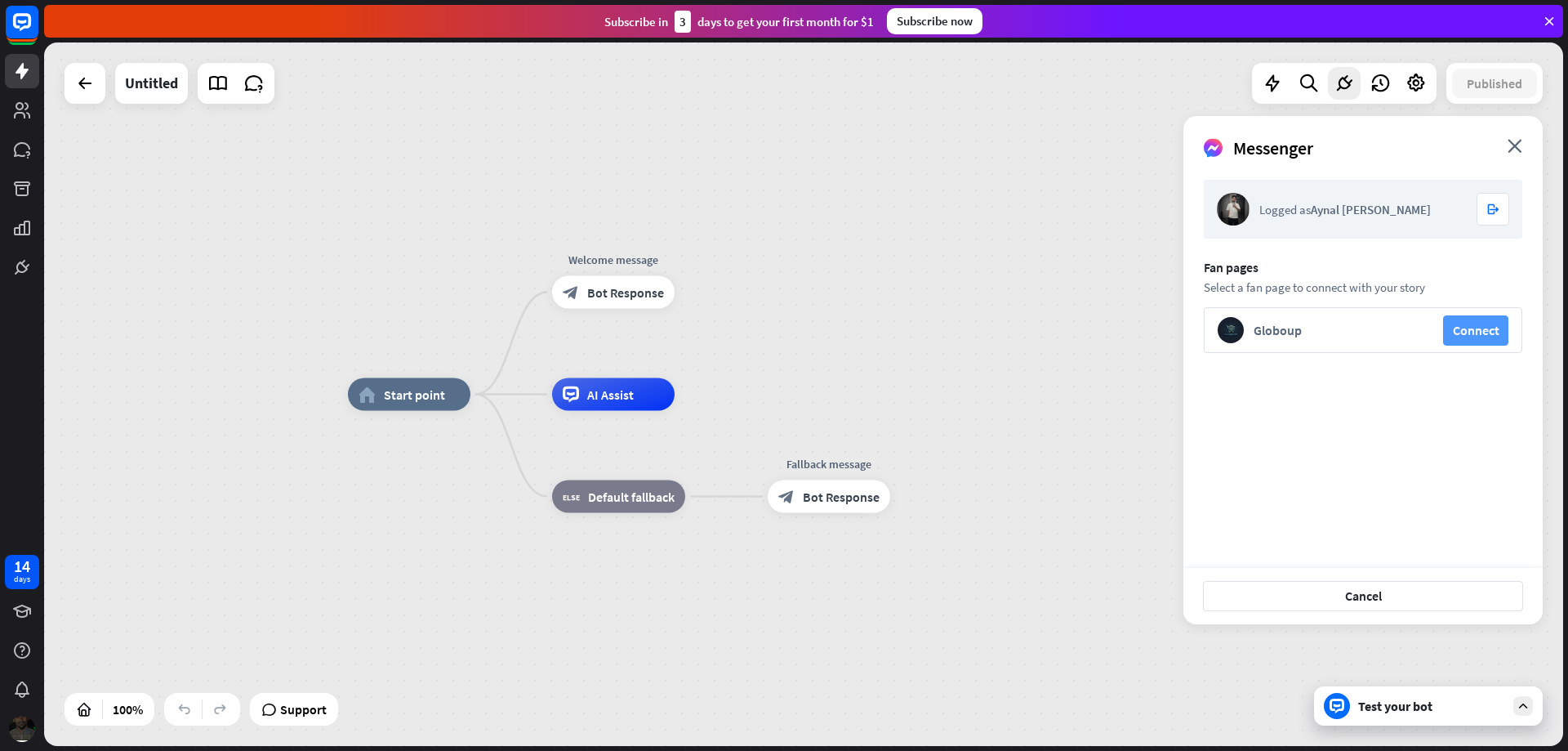
click at [1481, 338] on button "Connect" at bounding box center [1475, 330] width 66 height 30
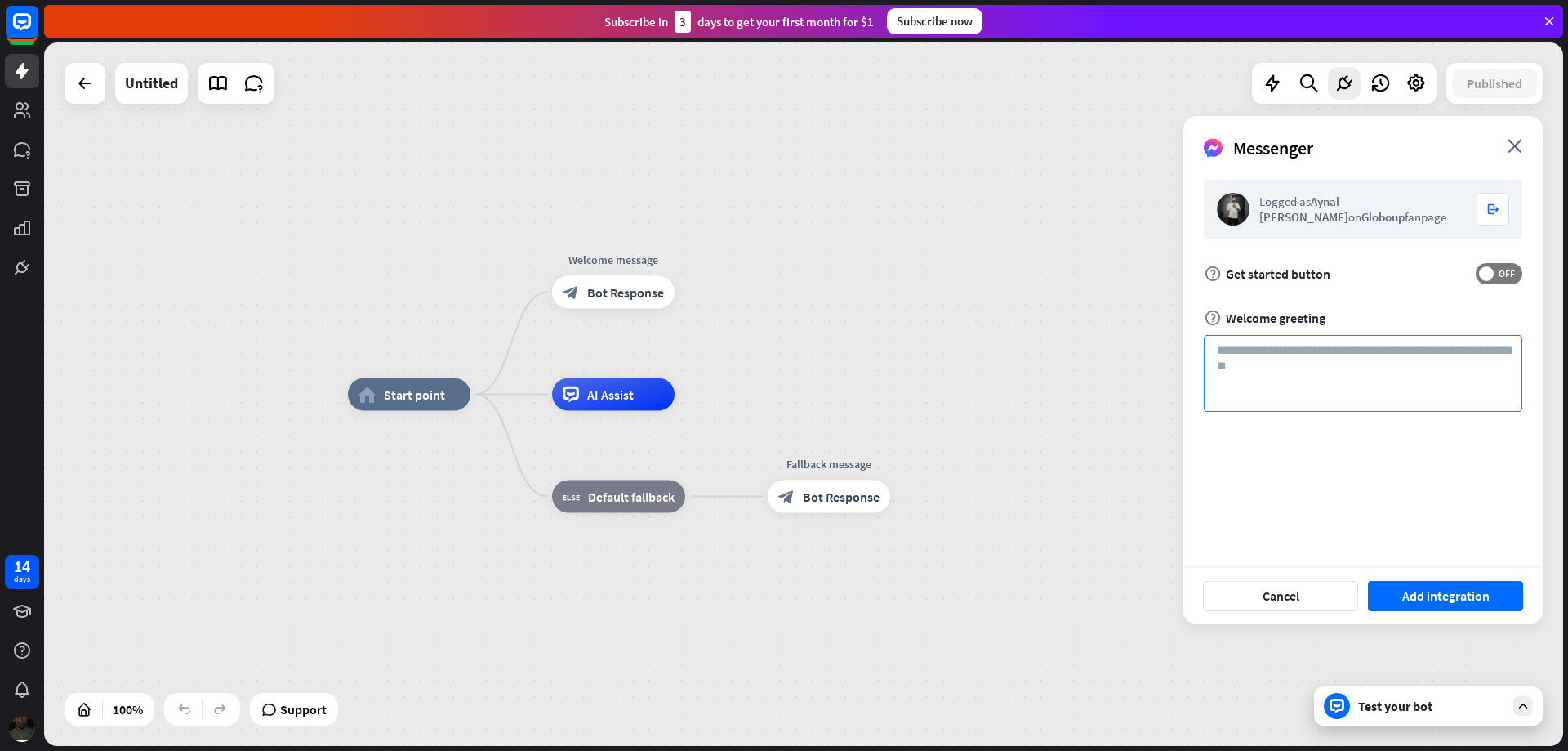
click at [1325, 353] on textarea at bounding box center [1363, 373] width 319 height 77
type textarea "*"
click at [1282, 373] on textarea at bounding box center [1363, 373] width 319 height 77
type textarea "*"
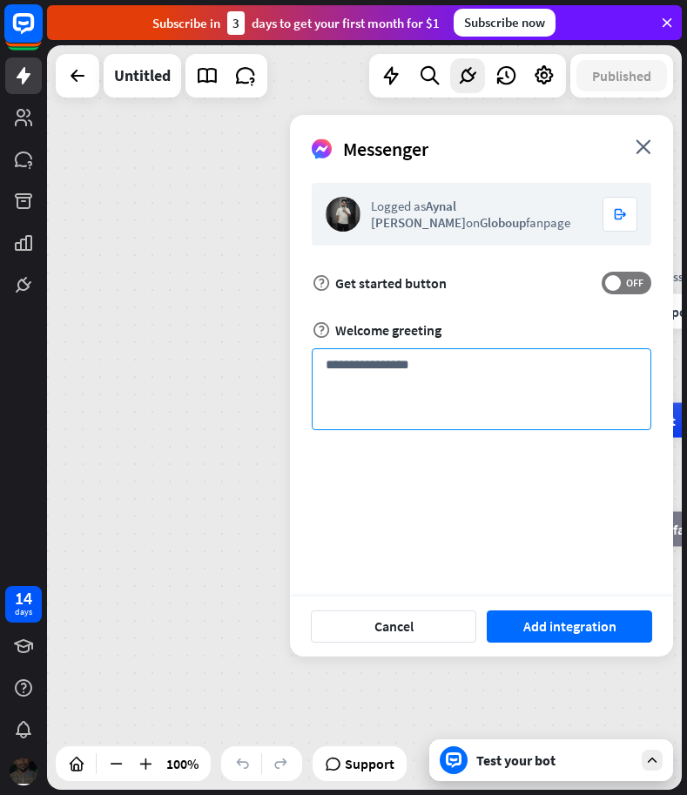
type textarea "**********"
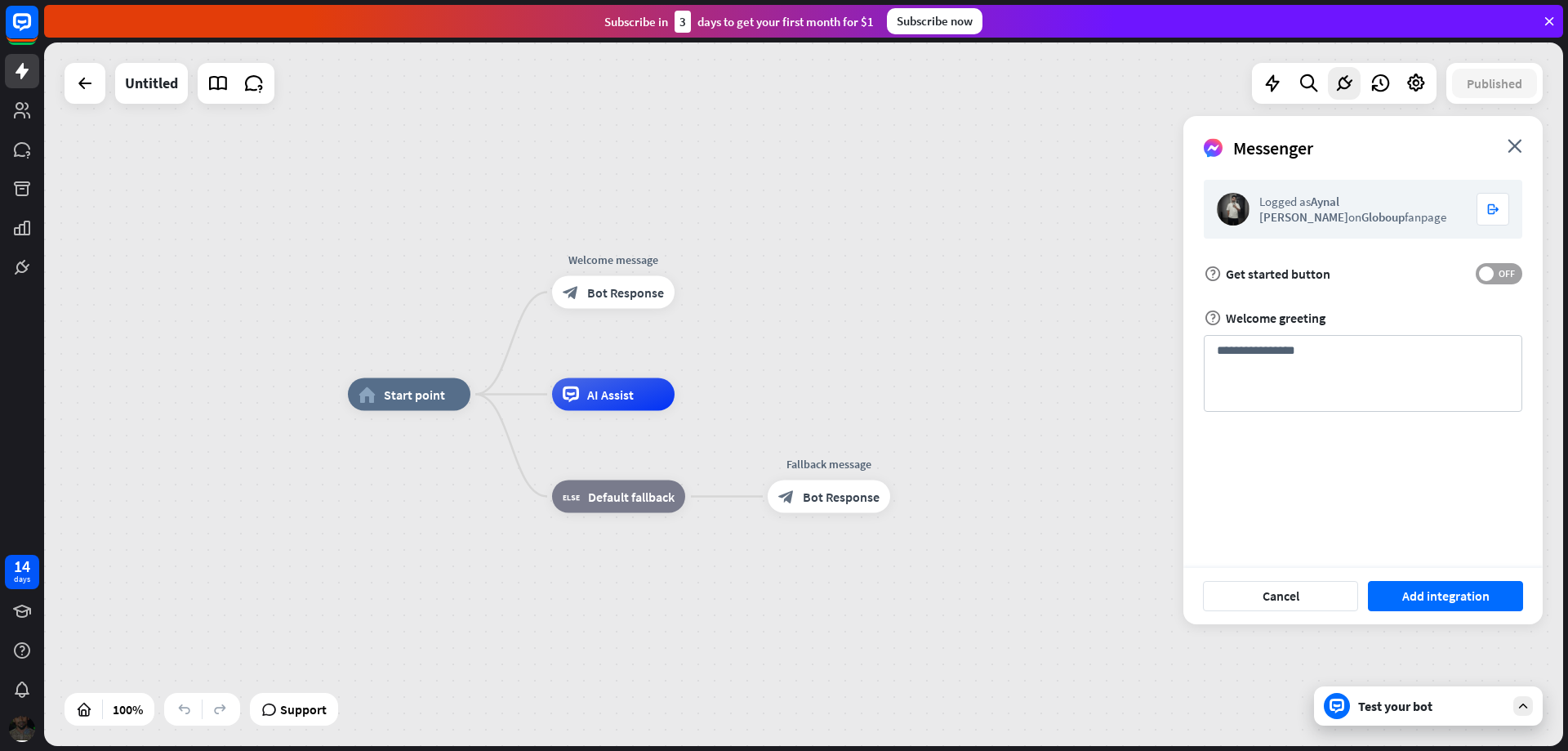
click at [1497, 278] on span "OFF" at bounding box center [1505, 274] width 25 height 13
click at [1497, 278] on span "ON" at bounding box center [1491, 274] width 25 height 13
click at [1366, 360] on textarea "**********" at bounding box center [1363, 373] width 319 height 77
click at [1380, 349] on textarea "**********" at bounding box center [1363, 373] width 319 height 77
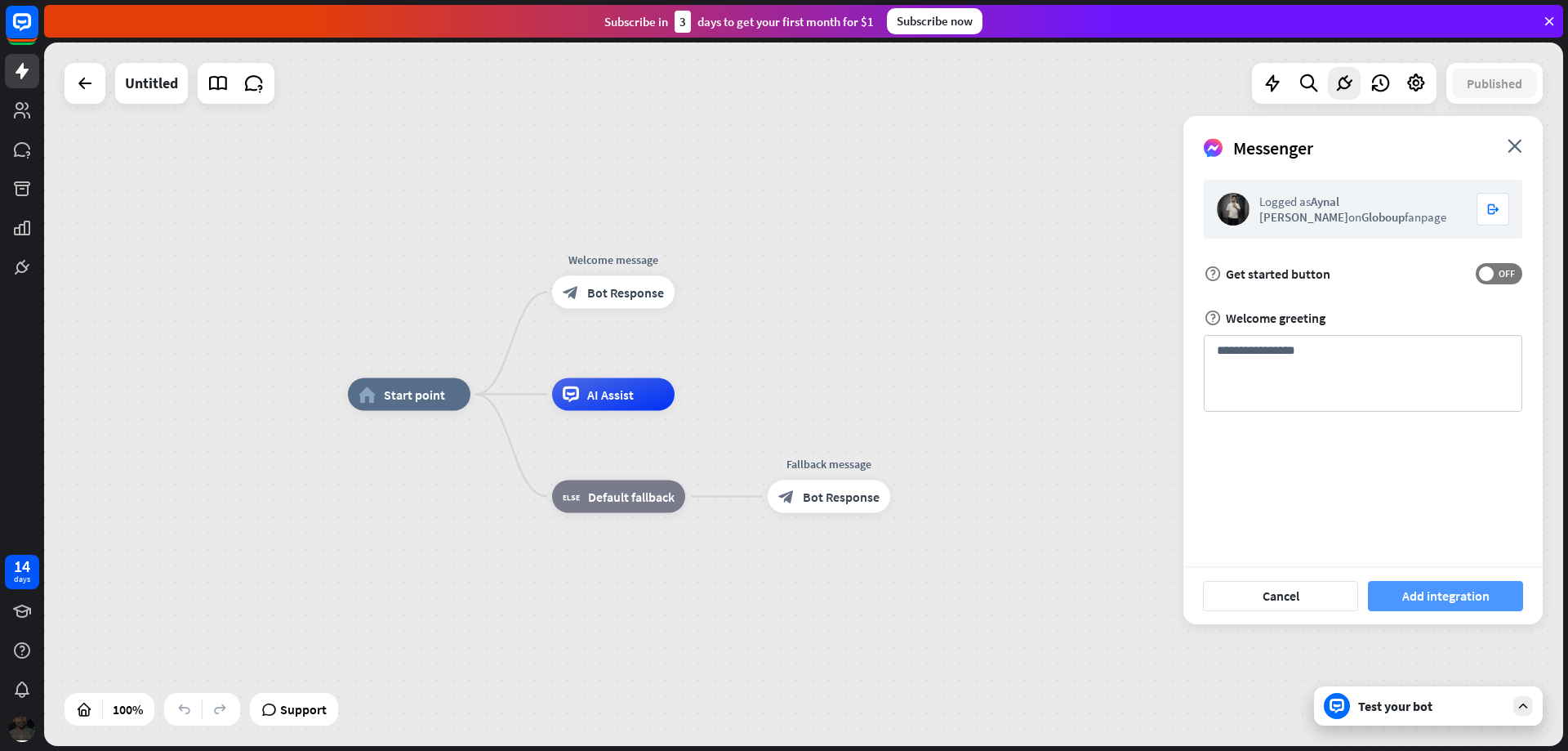
click at [1435, 596] on button "Add integration" at bounding box center [1445, 595] width 156 height 30
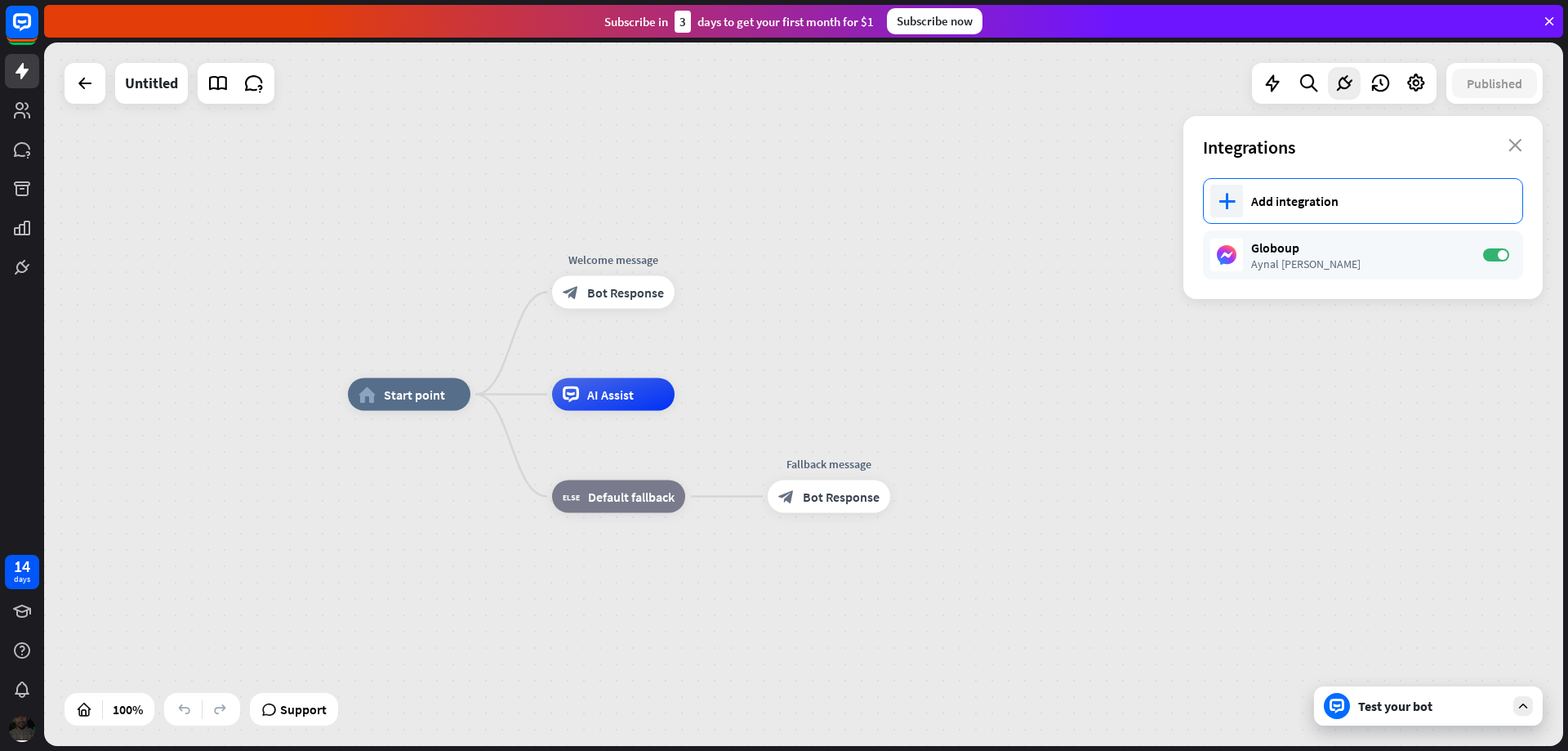
click at [1282, 196] on div "Add integration" at bounding box center [1379, 201] width 255 height 16
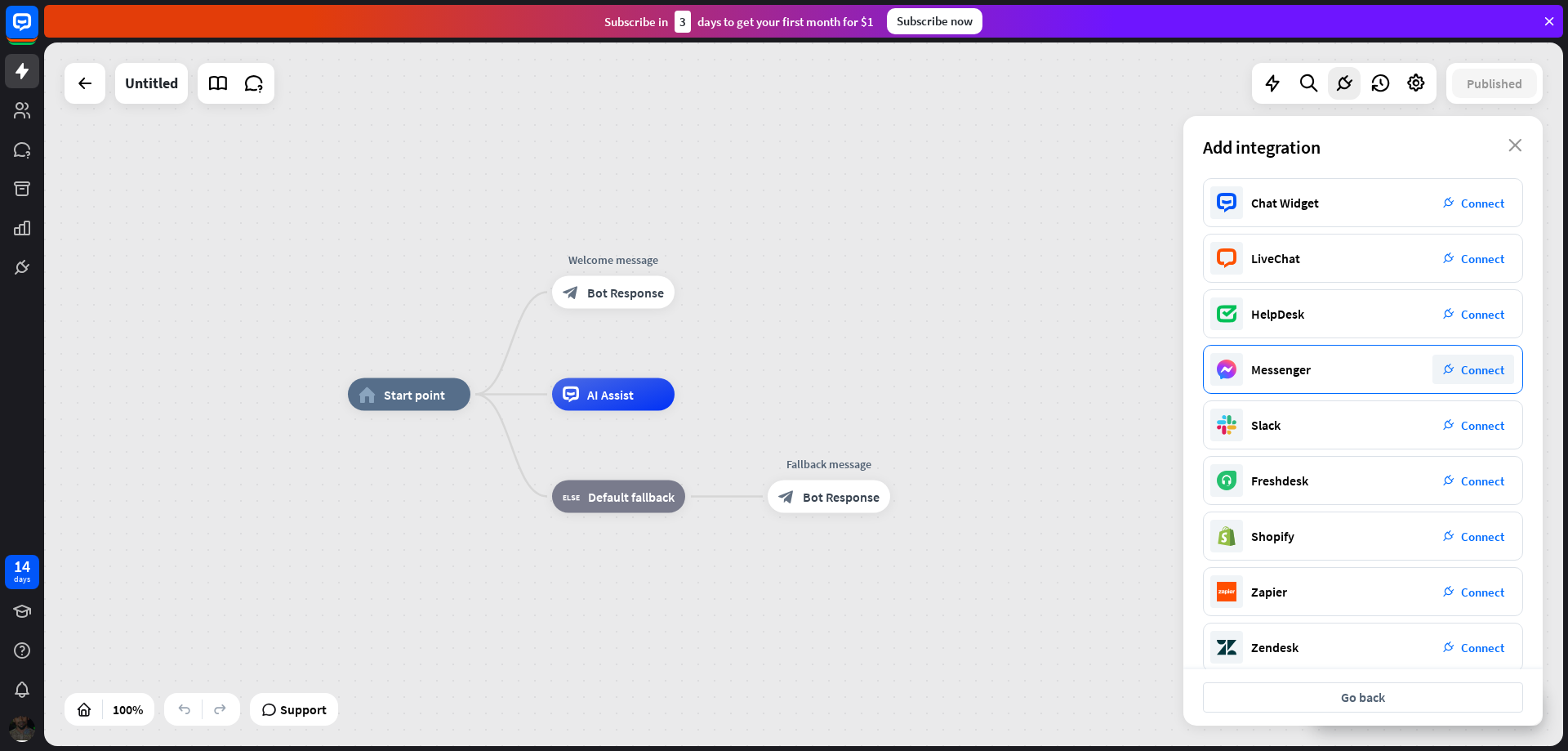
click at [1296, 372] on div "Messenger" at bounding box center [1281, 368] width 60 height 16
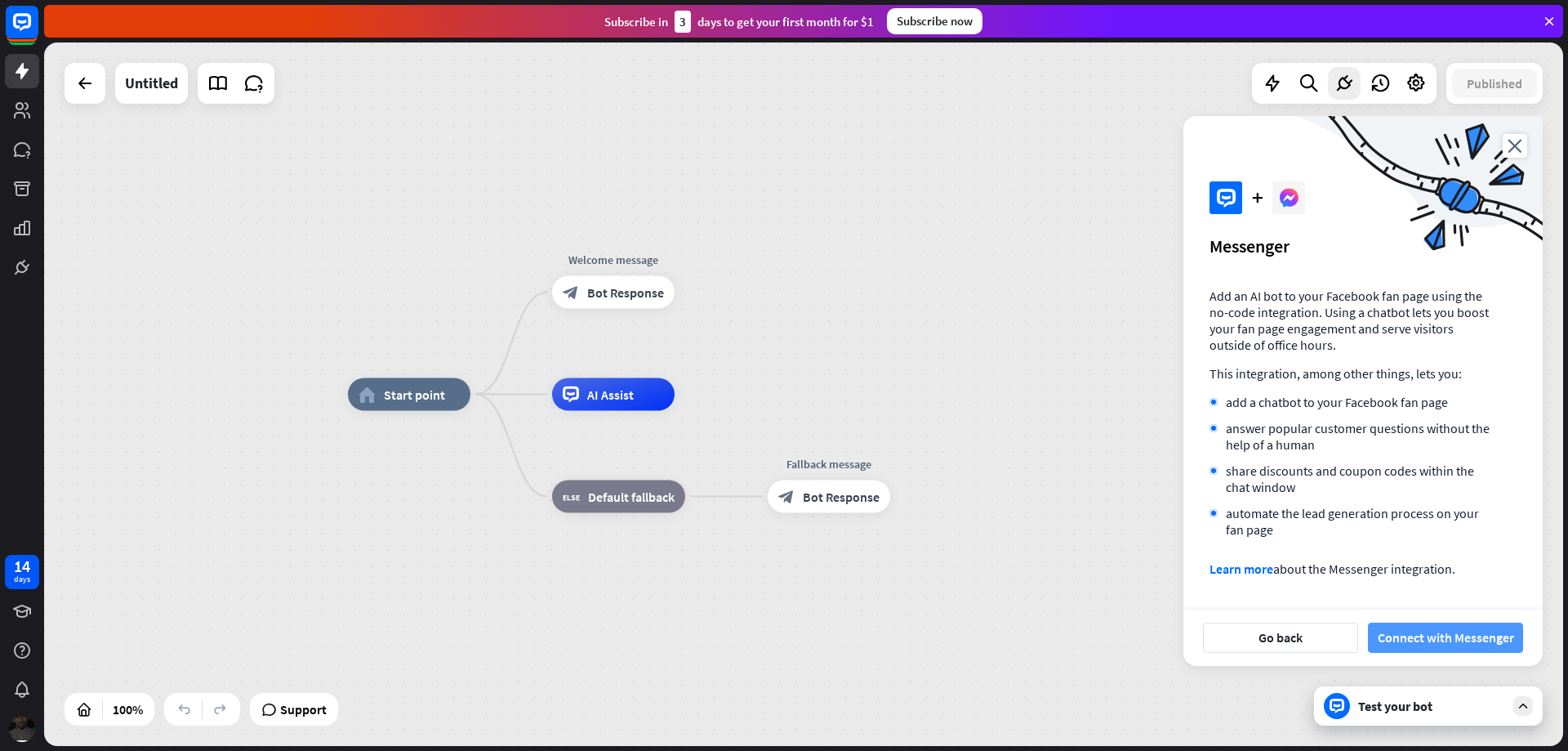
click at [1456, 642] on button "Connect with Messenger" at bounding box center [1445, 638] width 156 height 30
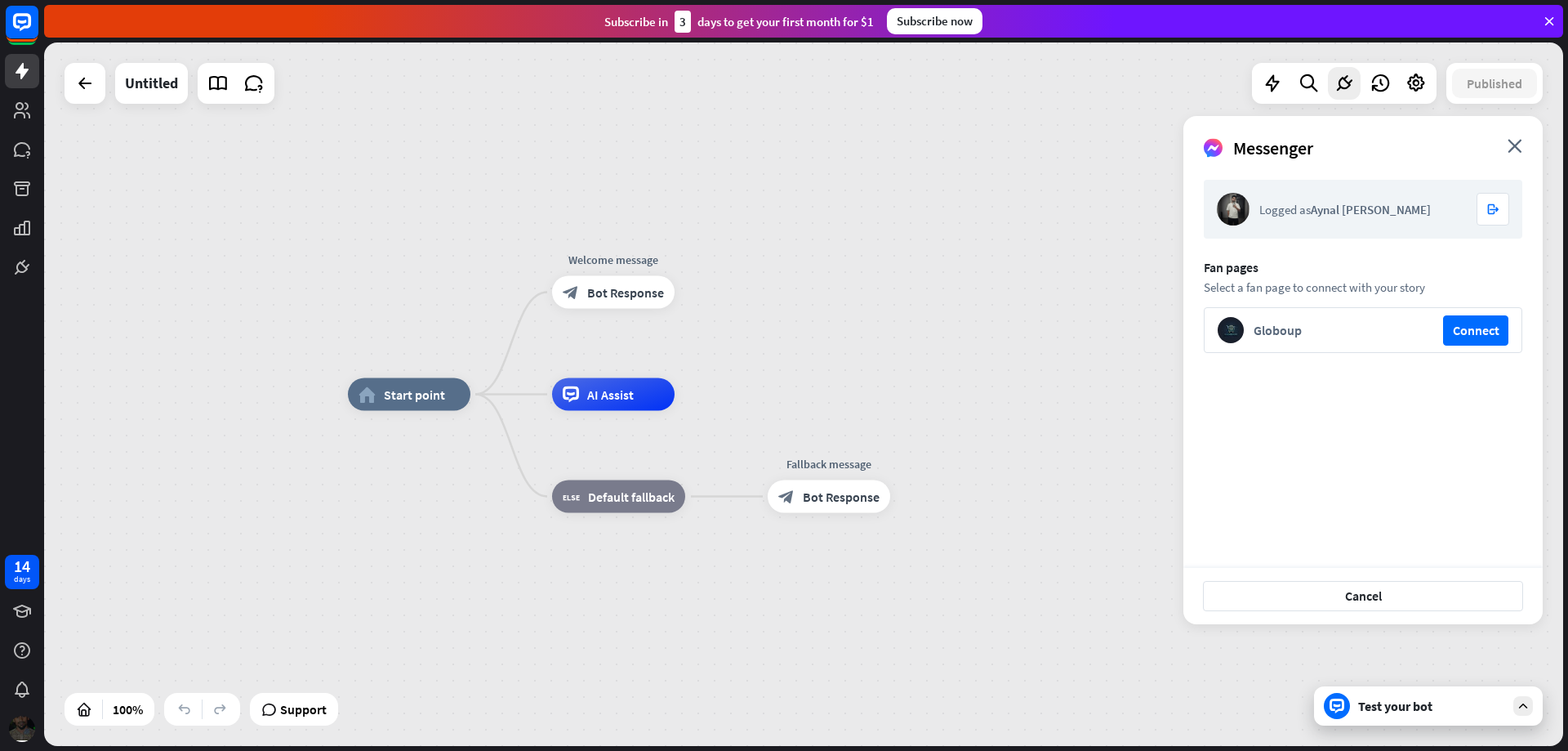
drag, startPoint x: 1482, startPoint y: 330, endPoint x: 1495, endPoint y: 324, distance: 14.3
click at [1482, 330] on button "Connect" at bounding box center [1475, 330] width 66 height 30
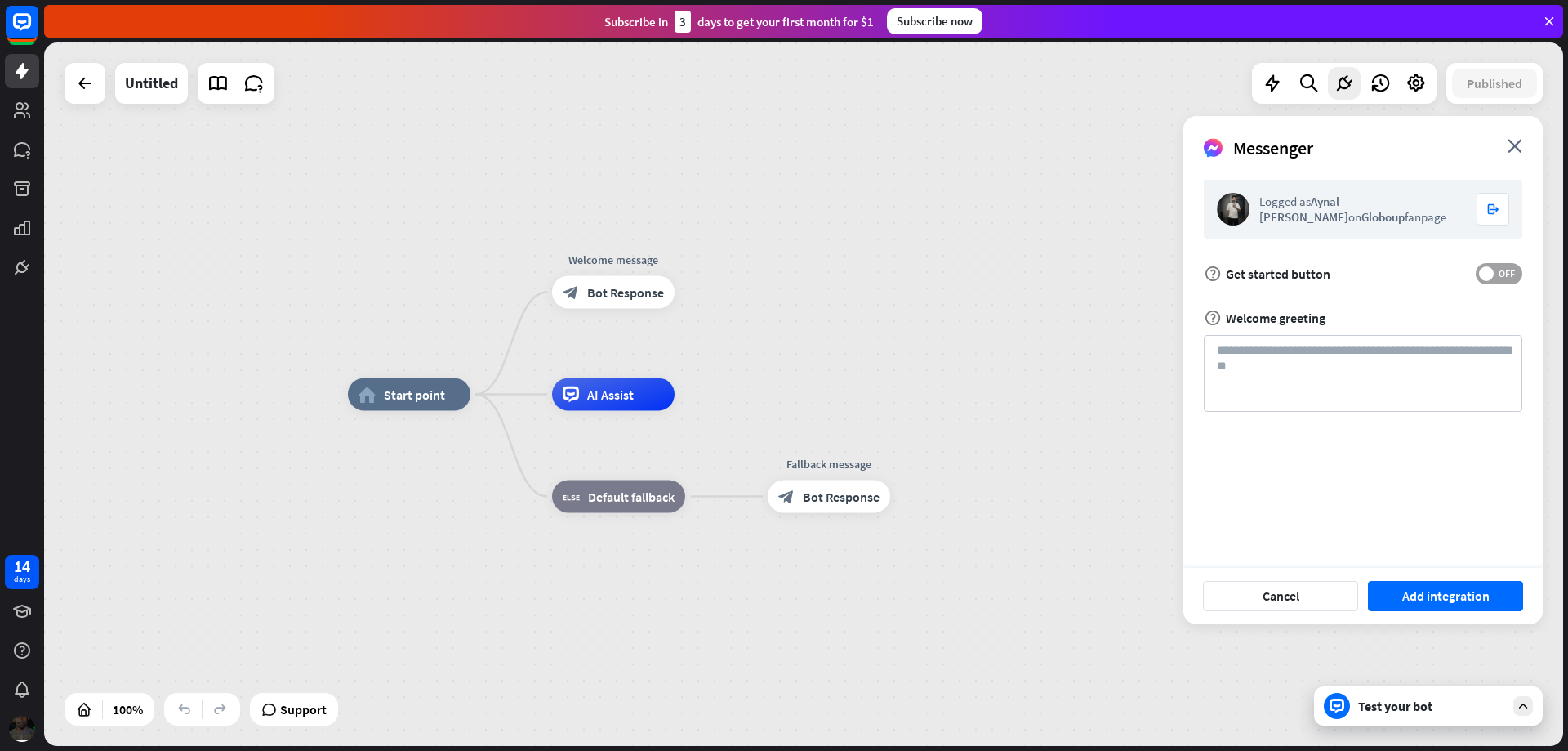
click at [1496, 268] on span "OFF" at bounding box center [1505, 274] width 25 height 13
click at [1438, 595] on button "Add integration" at bounding box center [1445, 595] width 156 height 30
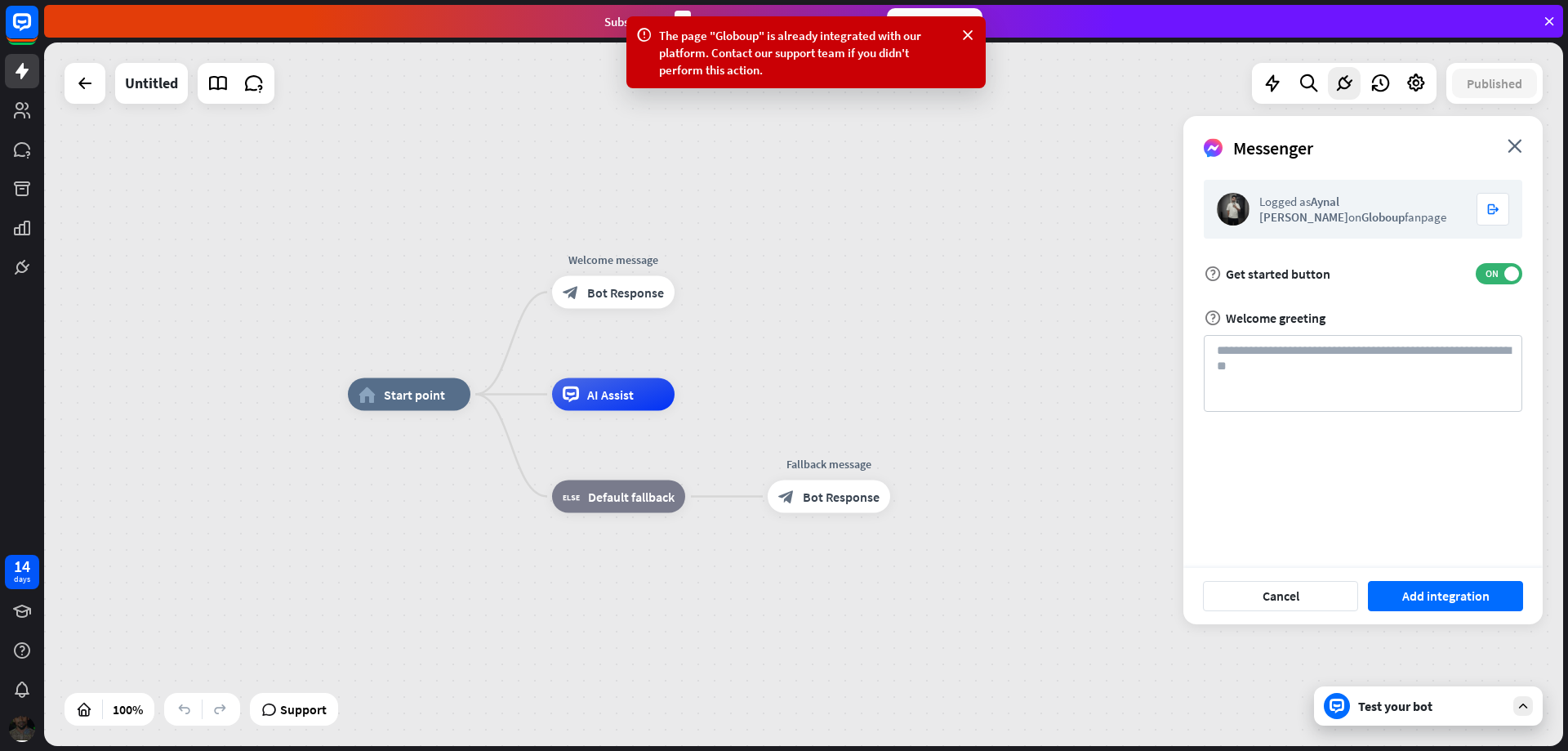
click at [1262, 321] on span "Welcome greeting" at bounding box center [1276, 317] width 99 height 16
click at [1266, 353] on textarea at bounding box center [1363, 373] width 319 height 77
click at [587, 402] on div "AI Assist" at bounding box center [613, 394] width 123 height 33
click at [697, 398] on icon "plus" at bounding box center [694, 395] width 12 height 11
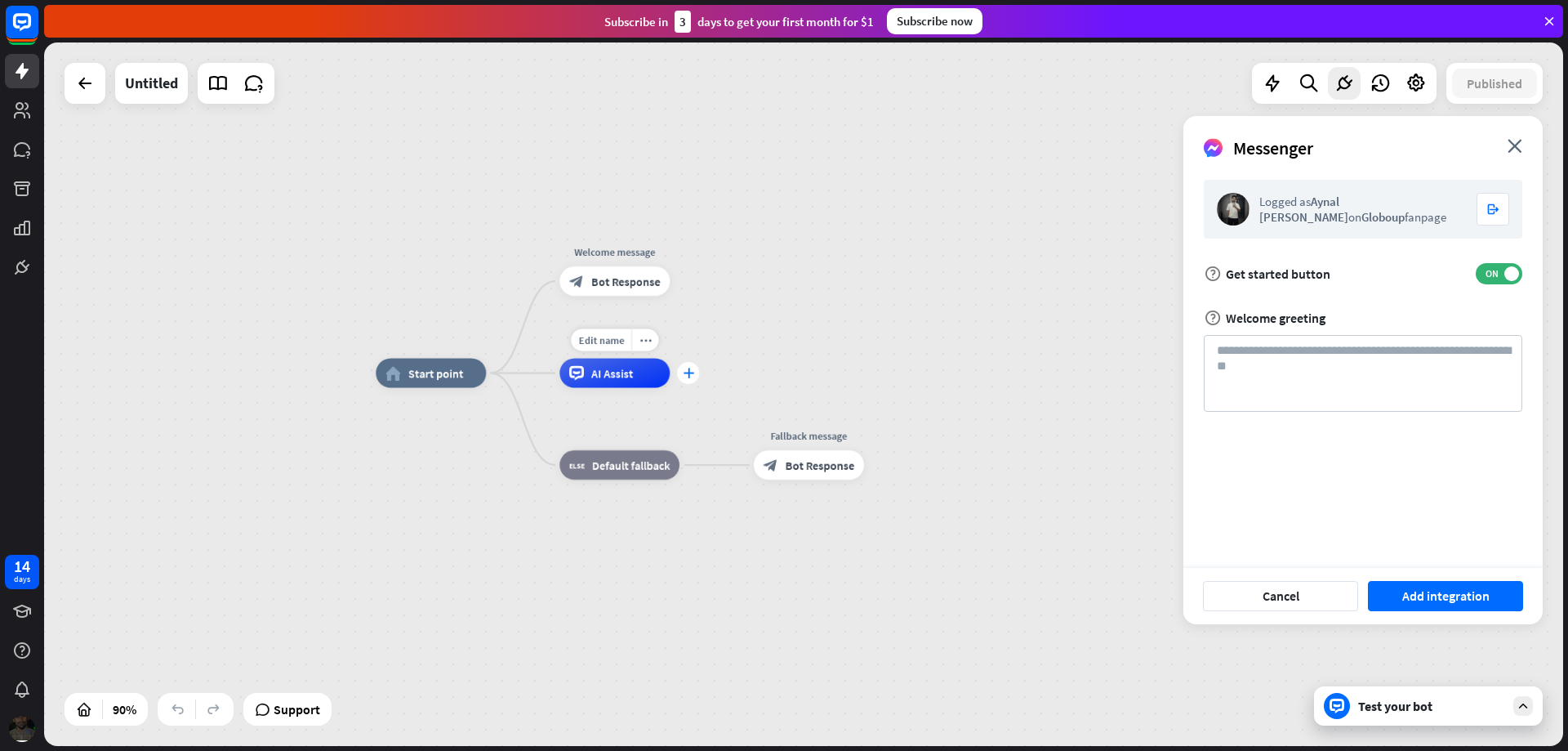
click at [692, 378] on icon "plus" at bounding box center [688, 372] width 11 height 10
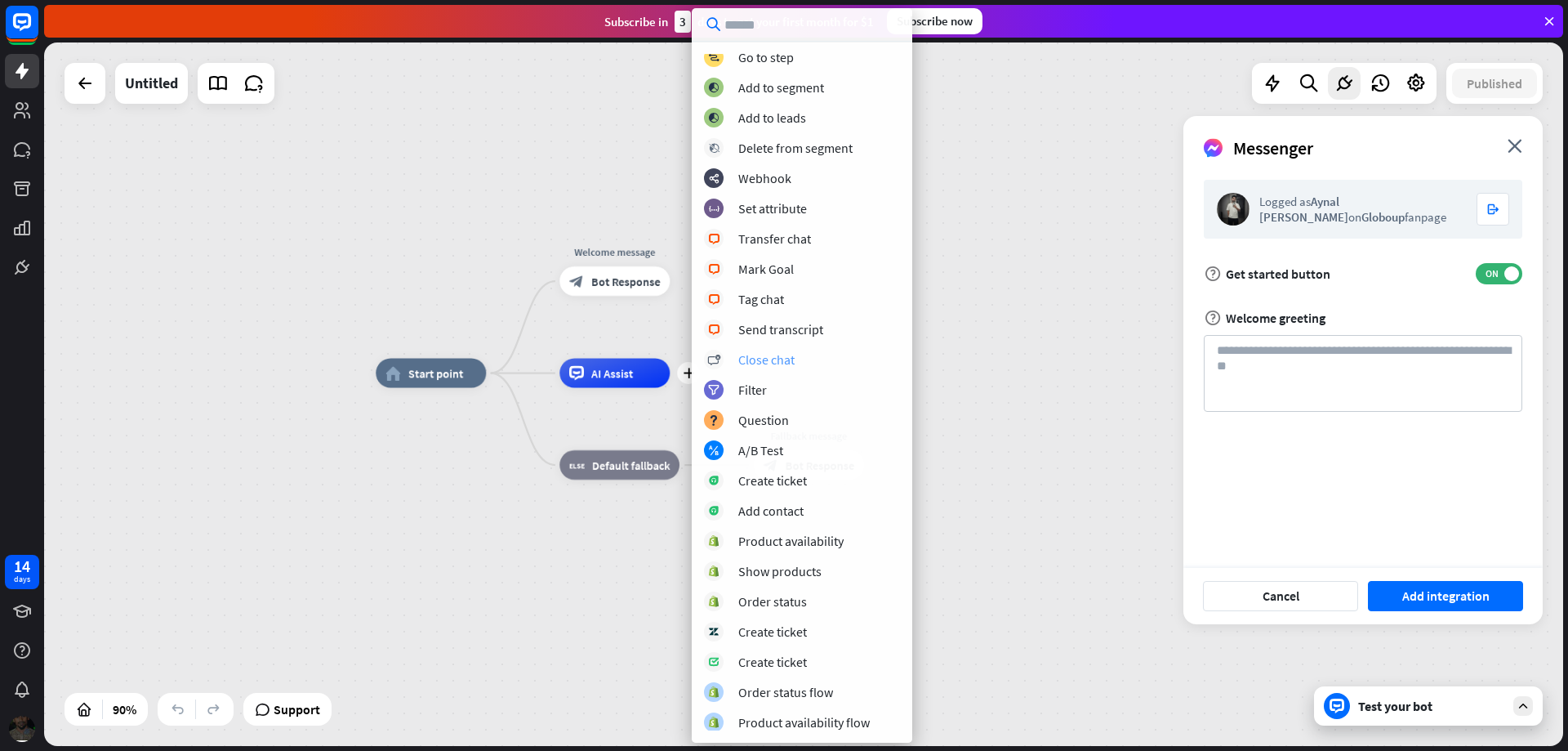
scroll to position [129, 0]
click at [1342, 84] on icon at bounding box center [1344, 83] width 22 height 22
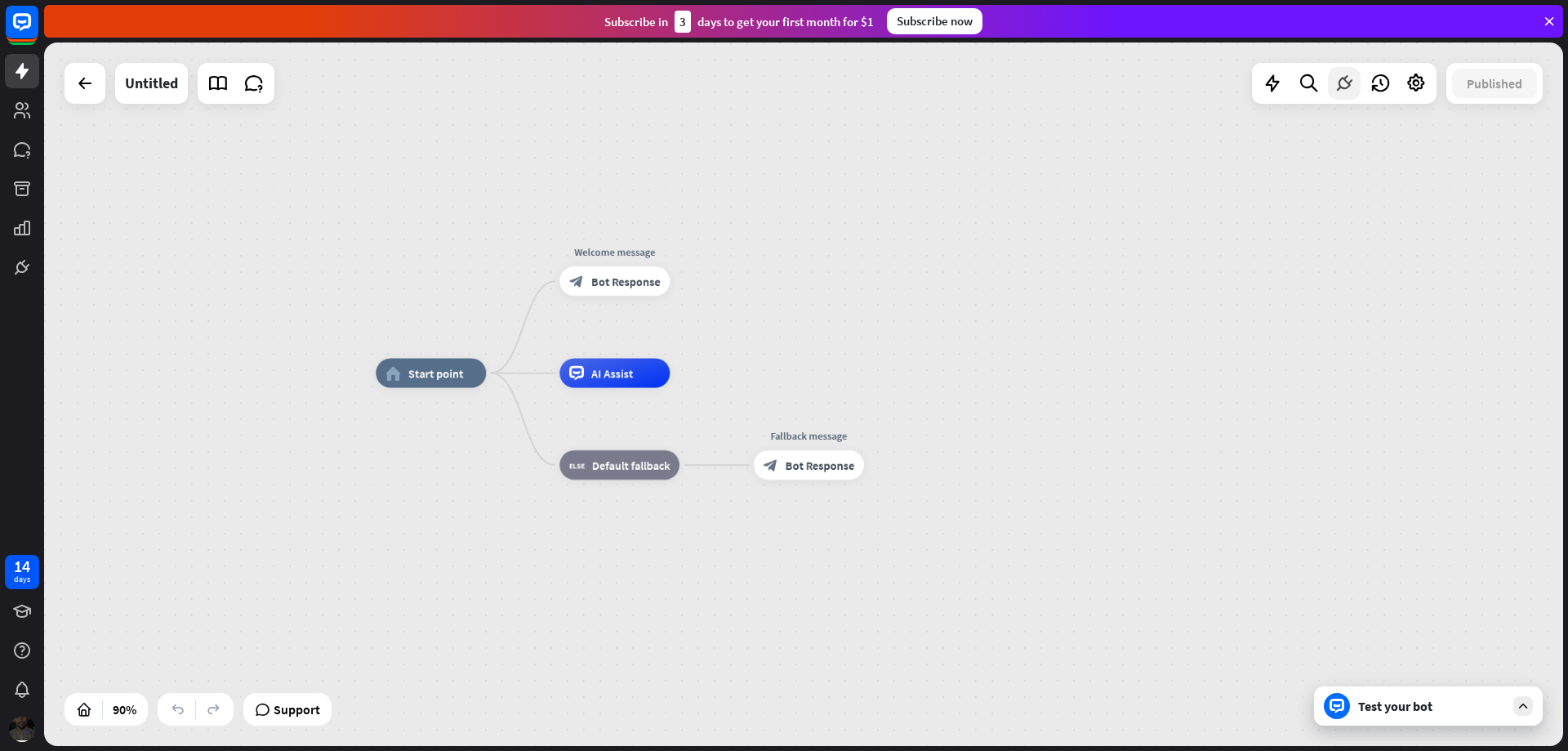
click at [1342, 84] on icon at bounding box center [1344, 83] width 22 height 22
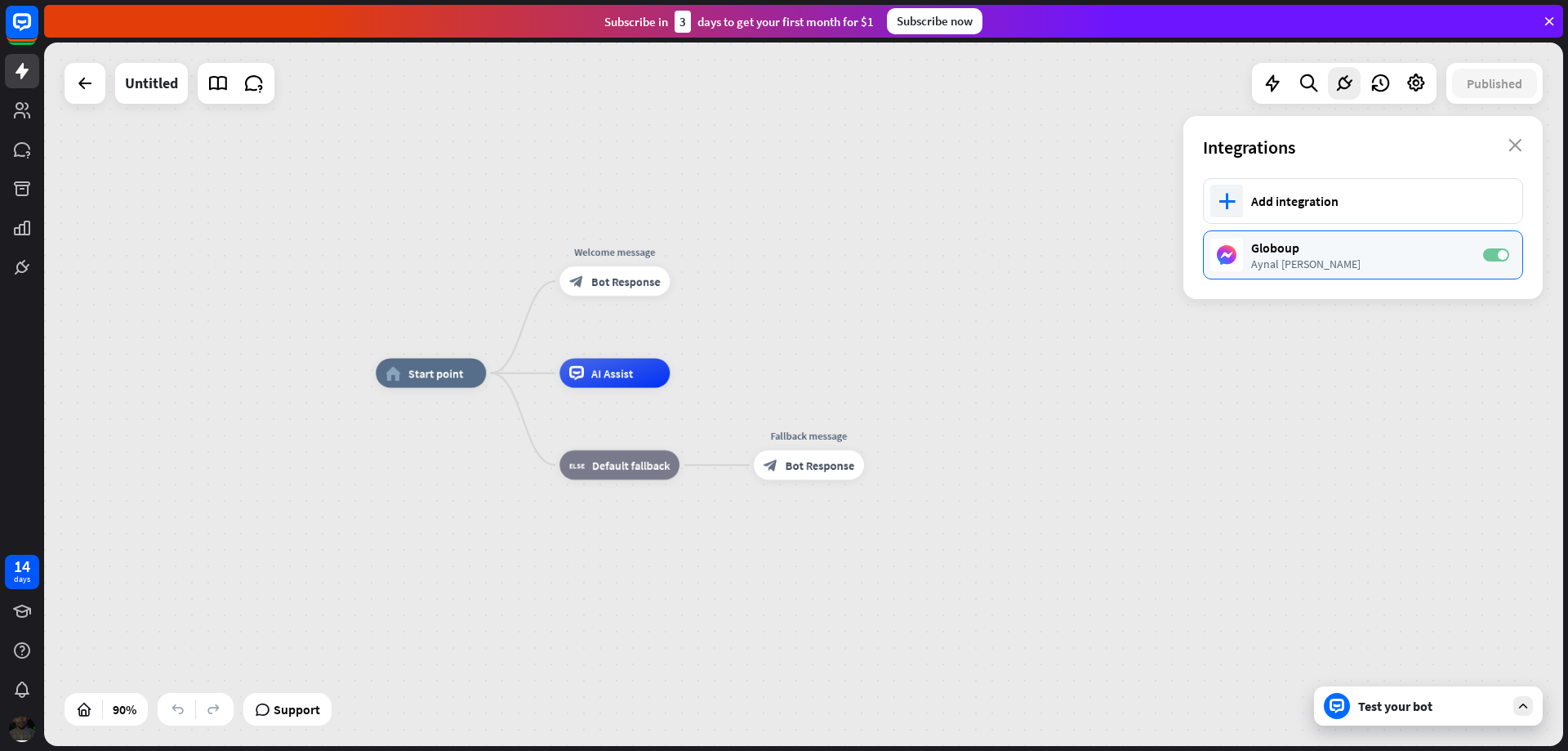
click at [1504, 253] on span at bounding box center [1502, 255] width 9 height 9
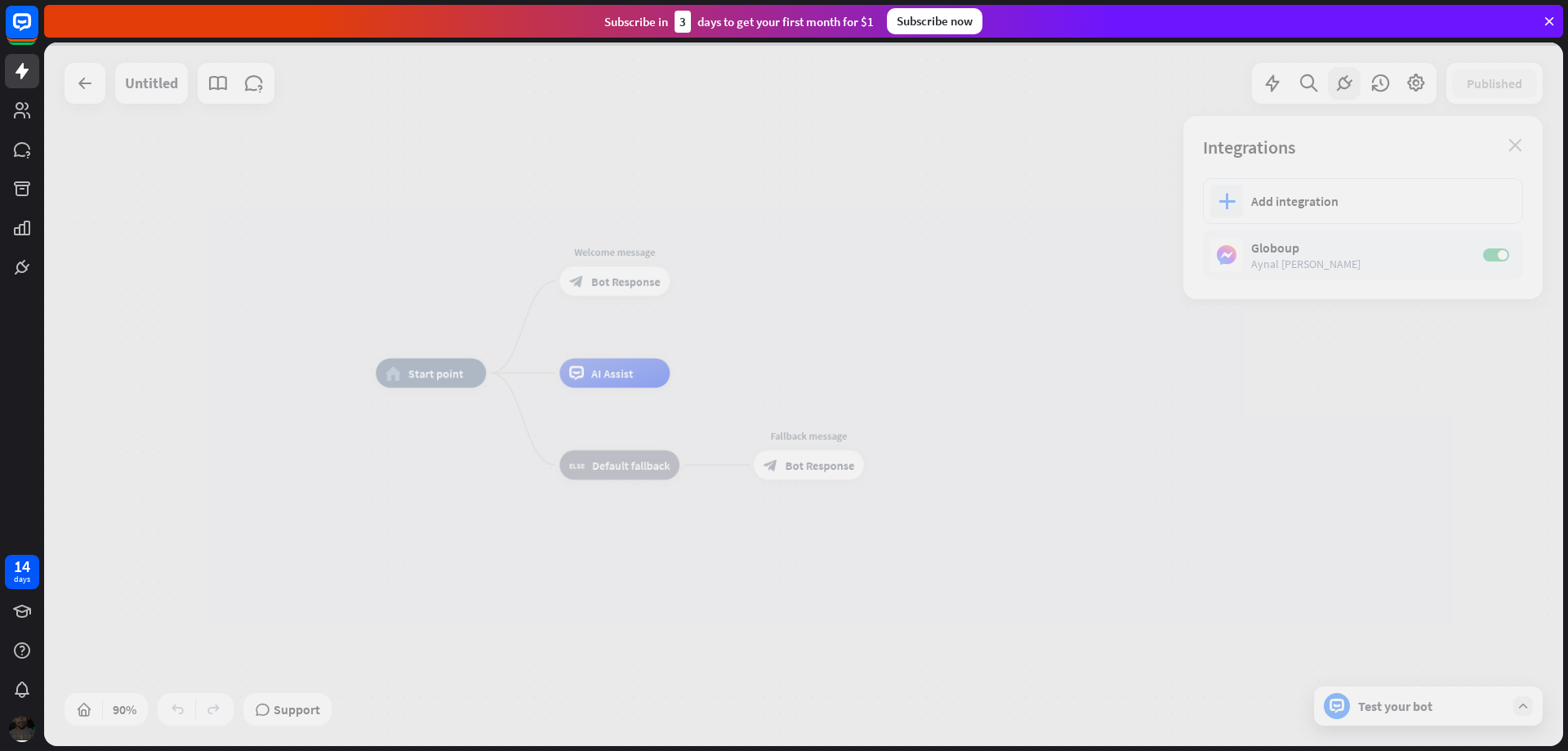
click at [1502, 252] on div at bounding box center [803, 394] width 1518 height 703
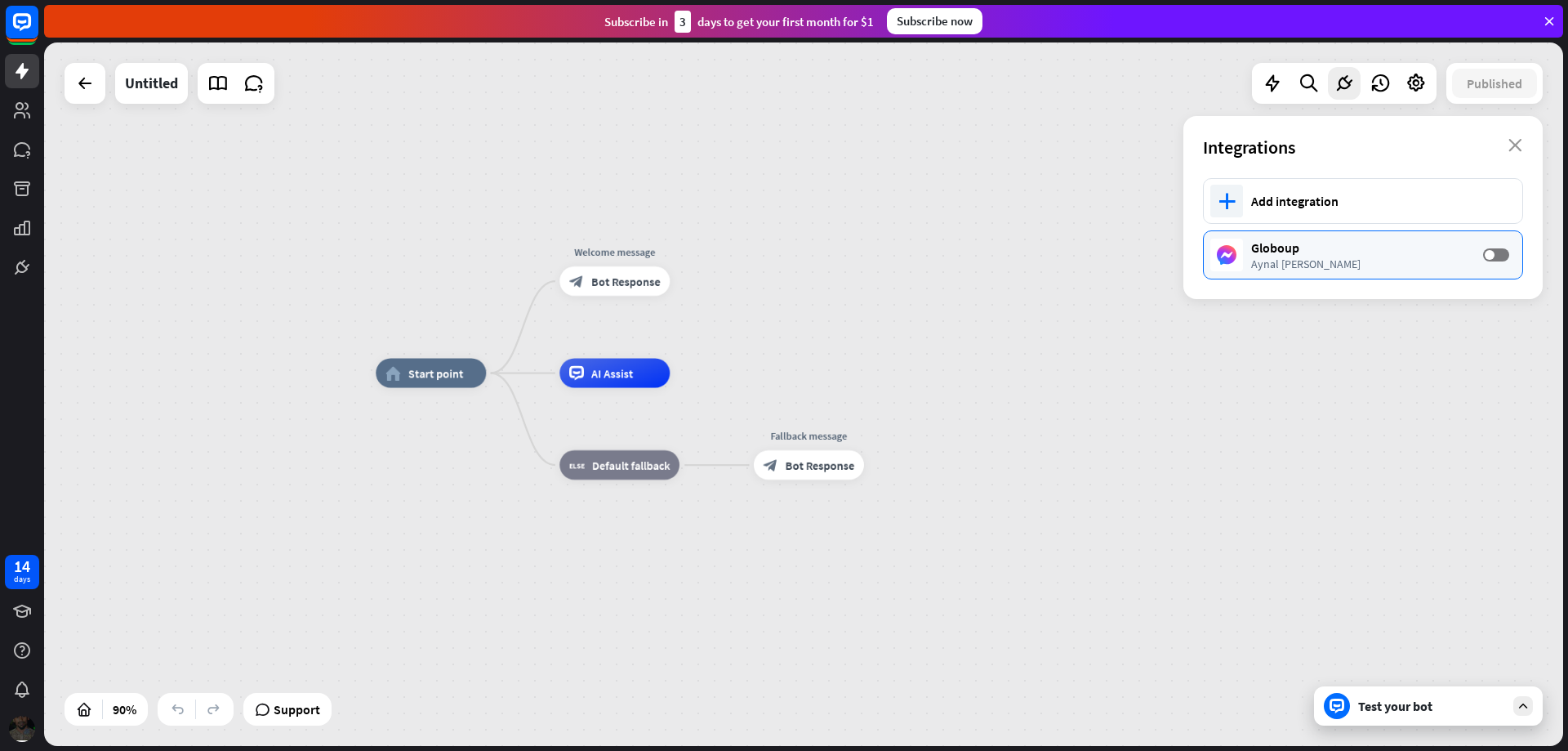
click at [1469, 257] on div "Globoup Aynal [PERSON_NAME] OFF" at bounding box center [1363, 255] width 321 height 49
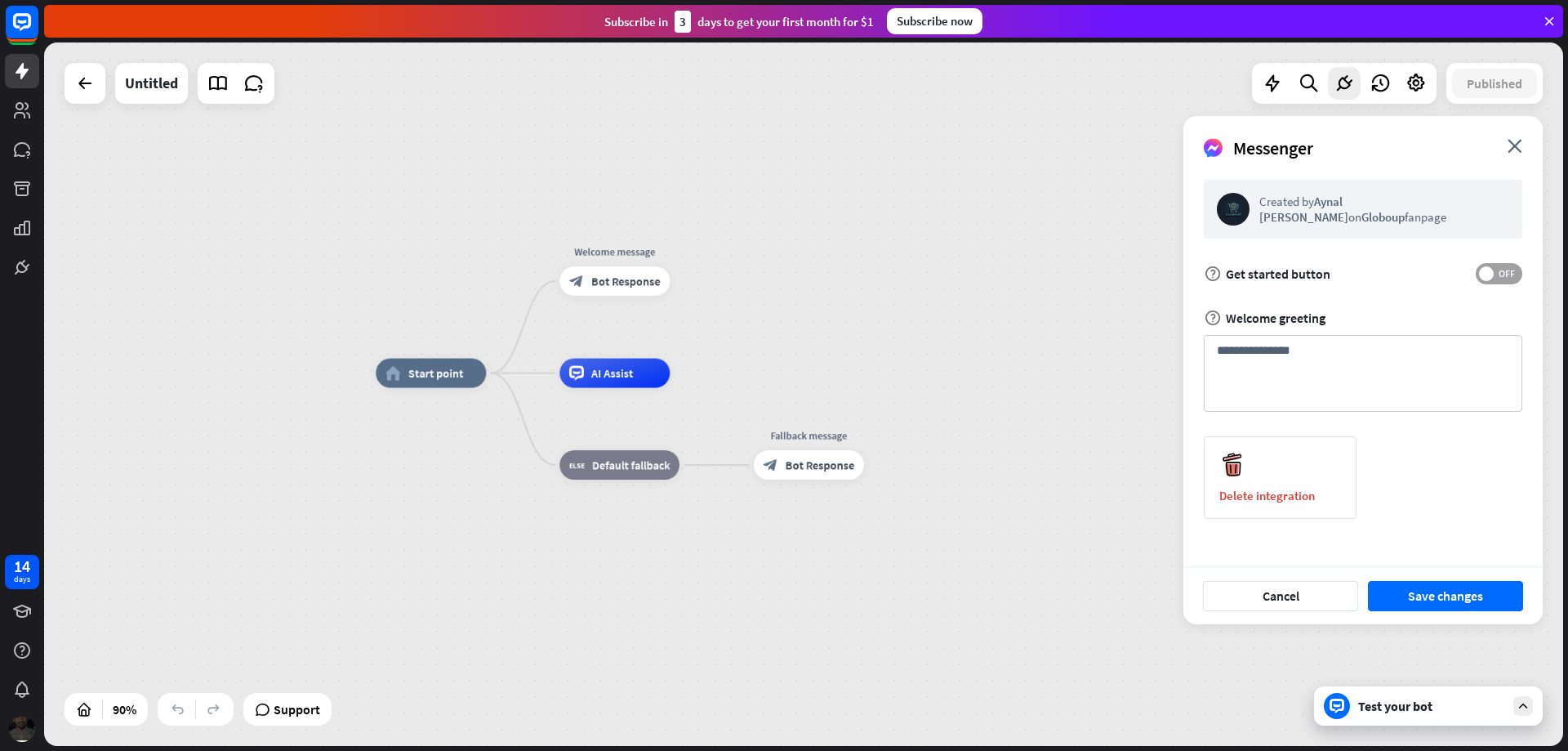
click at [1493, 270] on span at bounding box center [1486, 274] width 15 height 15
click at [1468, 606] on button "Save changes" at bounding box center [1445, 595] width 156 height 30
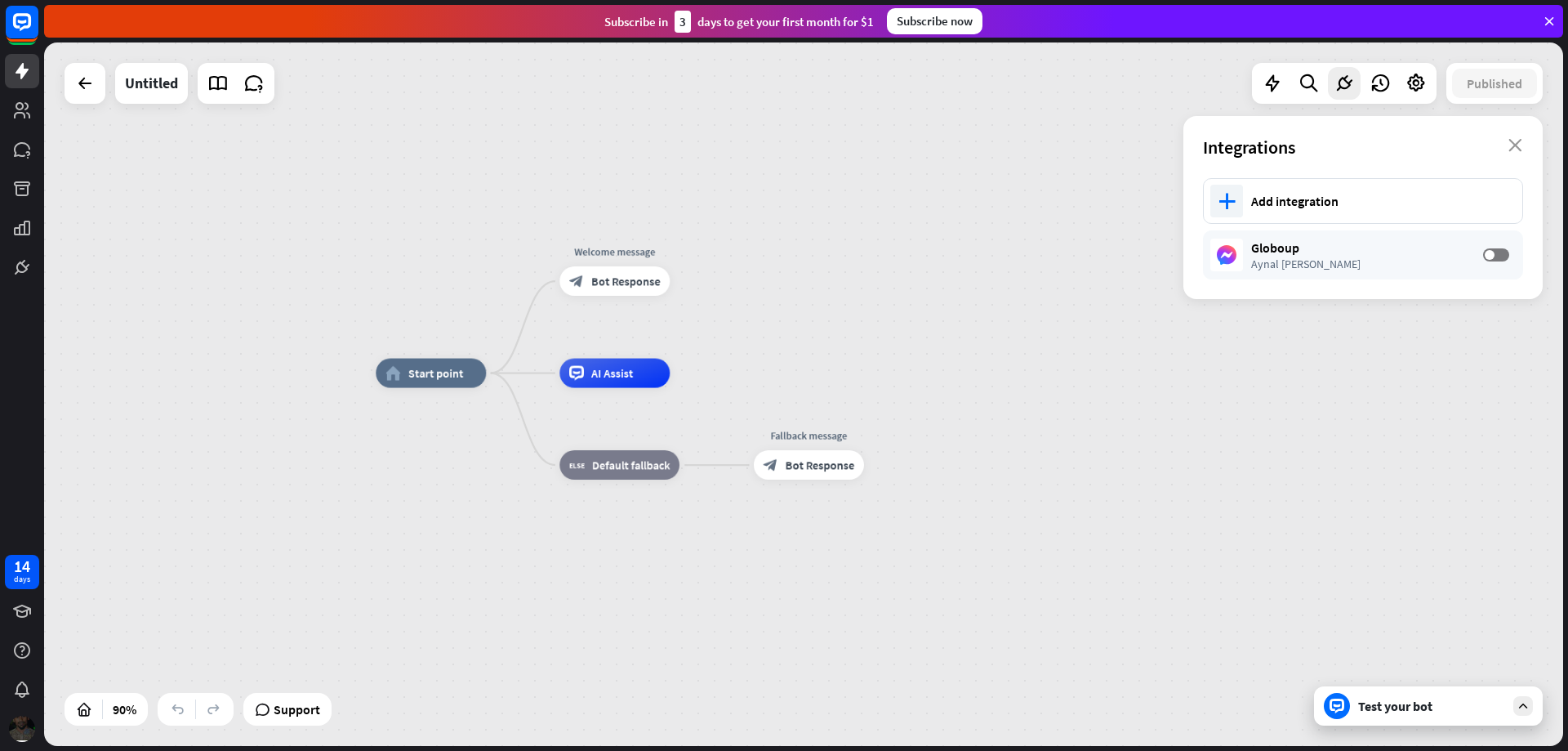
click at [1554, 27] on icon at bounding box center [1549, 22] width 15 height 15
